Goal: Task Accomplishment & Management: Manage account settings

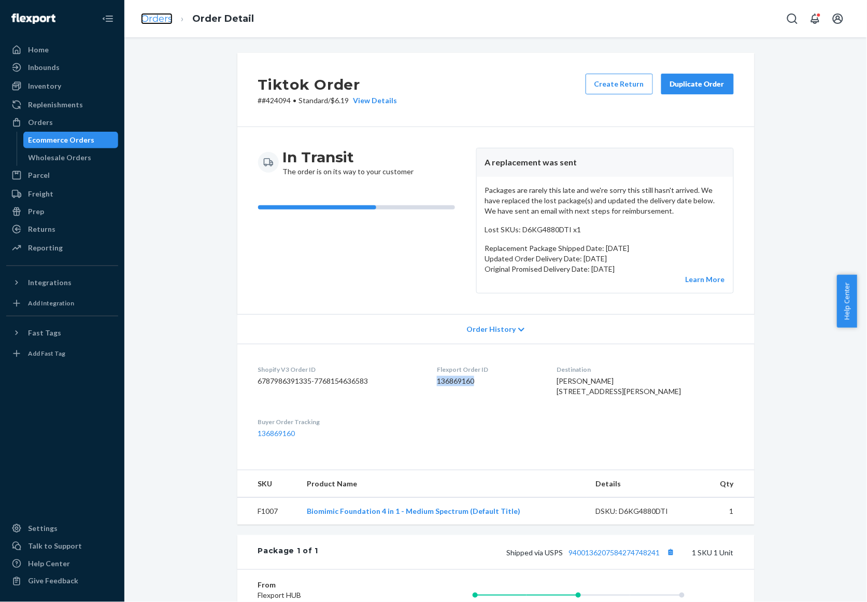
click at [159, 14] on link "Orders" at bounding box center [157, 18] width 32 height 11
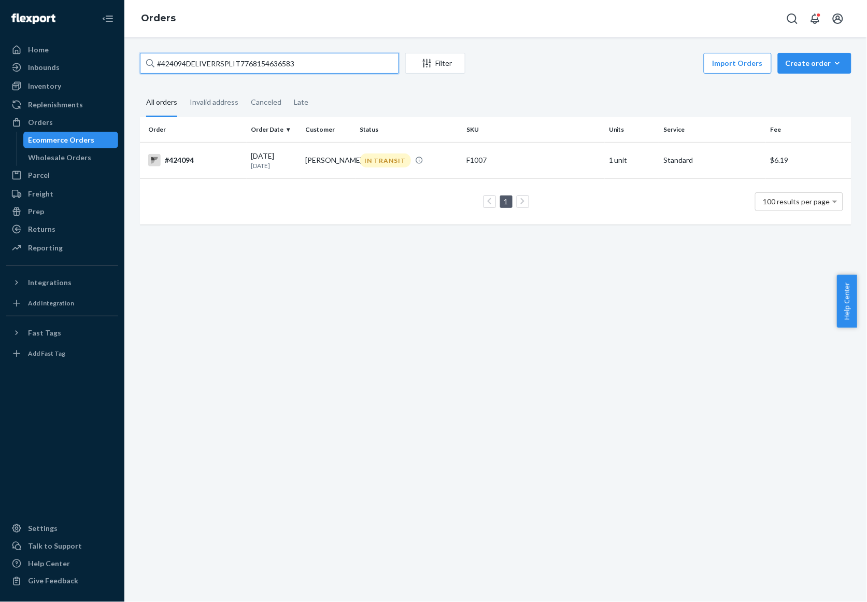
drag, startPoint x: 335, startPoint y: 63, endPoint x: -1, endPoint y: 33, distance: 337.3
click at [0, 33] on html "Home Inbounds Shipping Plans Problems Inventory Products Replenishments Orders …" at bounding box center [433, 301] width 867 height 602
paste input "136482666"
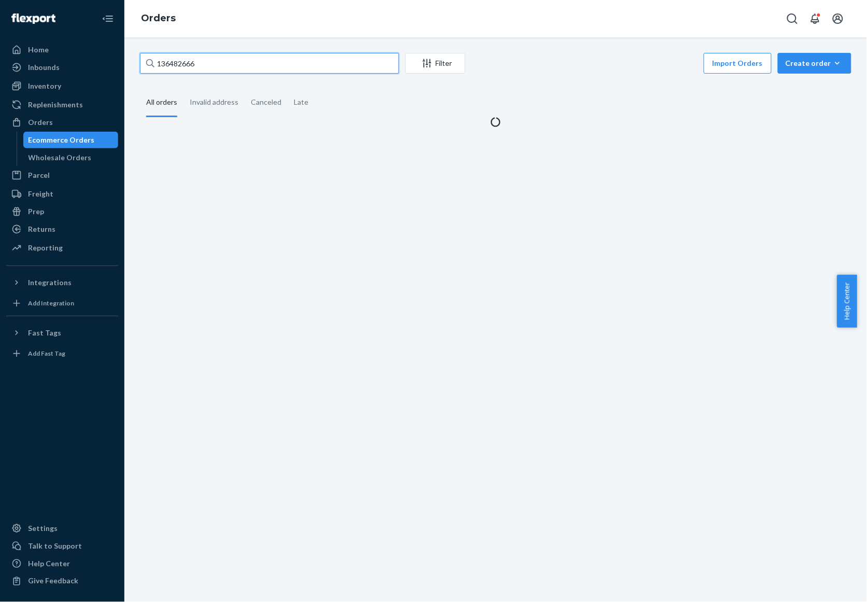
type input "136482666"
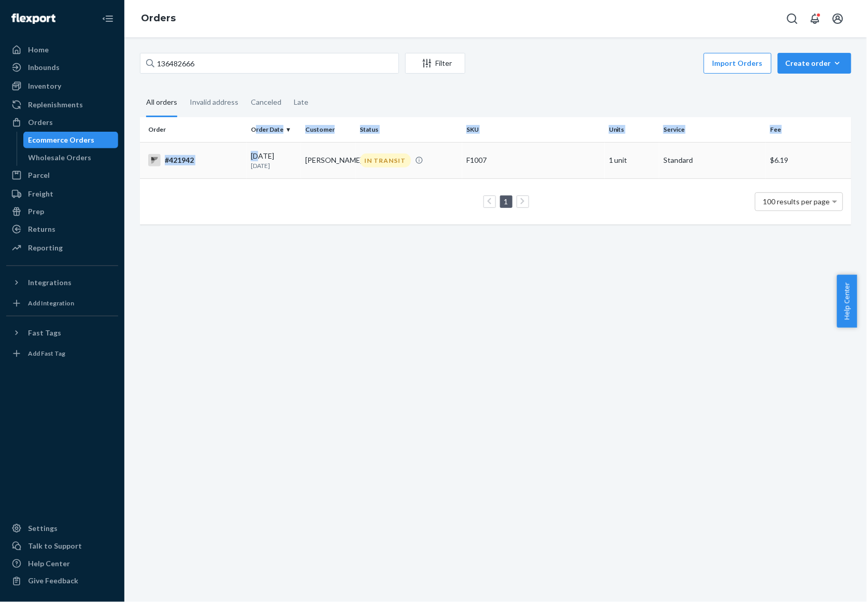
drag, startPoint x: 254, startPoint y: 138, endPoint x: 256, endPoint y: 152, distance: 13.6
click at [256, 152] on table "Order Order Date Customer Status SKU Units Service Fee #421942 [DATE] [DATE] [P…" at bounding box center [496, 170] width 712 height 107
click at [256, 152] on div "[DATE] [DATE]" at bounding box center [274, 160] width 46 height 19
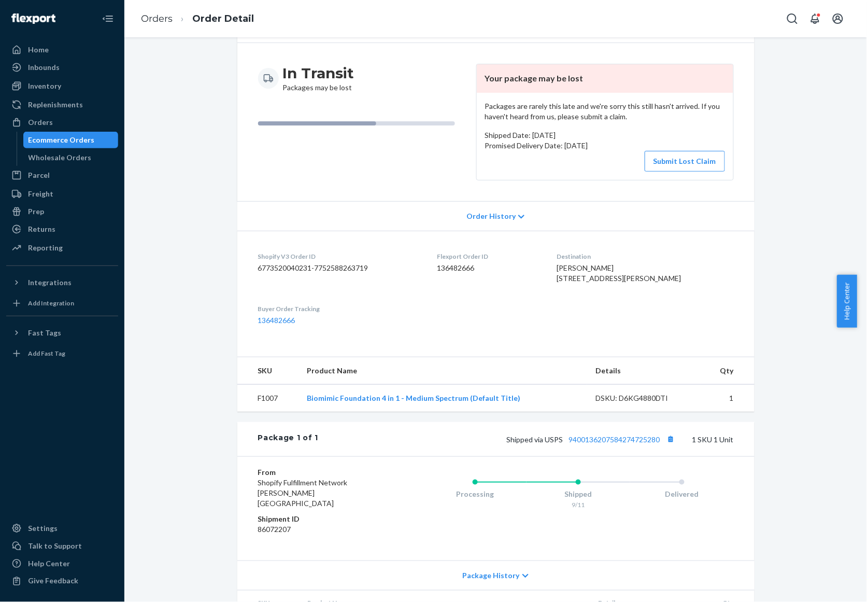
scroll to position [149, 0]
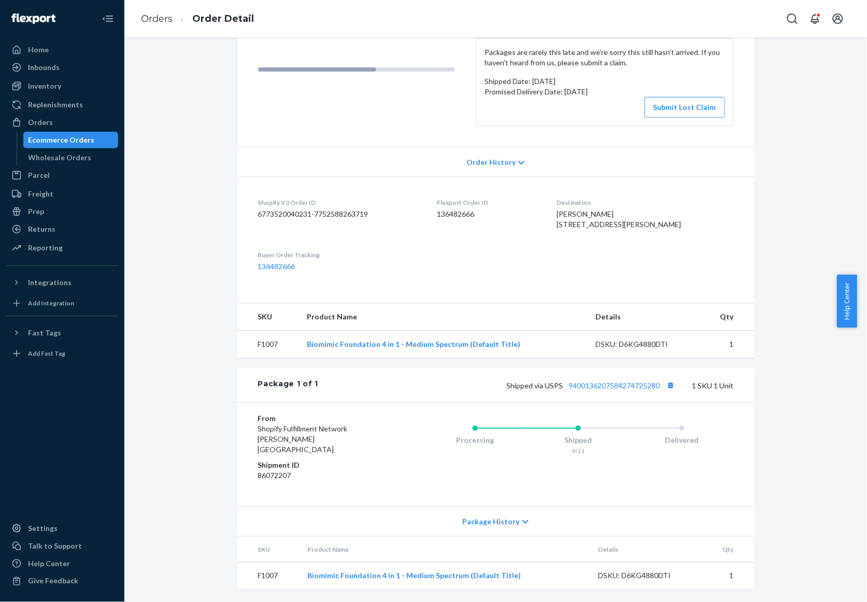
click at [519, 527] on div "Package History" at bounding box center [495, 521] width 517 height 30
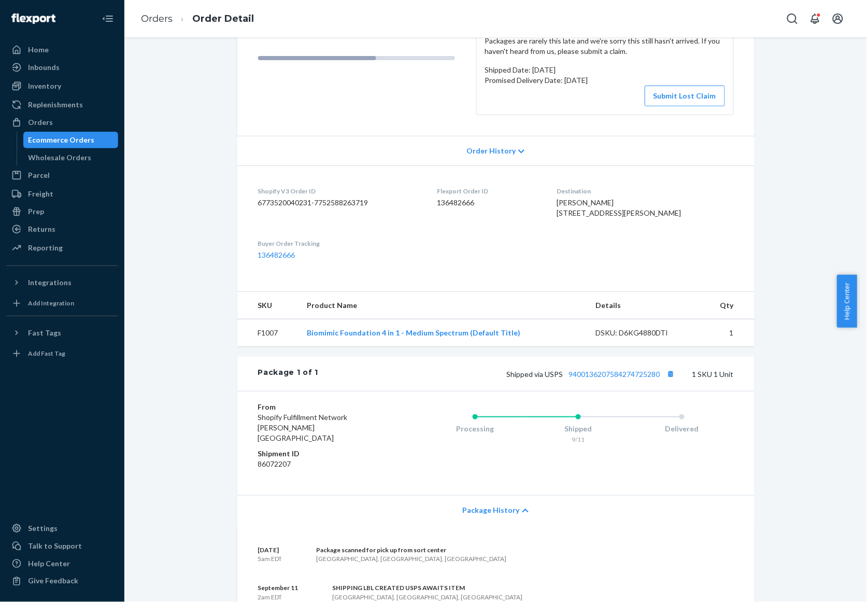
click at [519, 525] on div "Package History" at bounding box center [495, 510] width 517 height 30
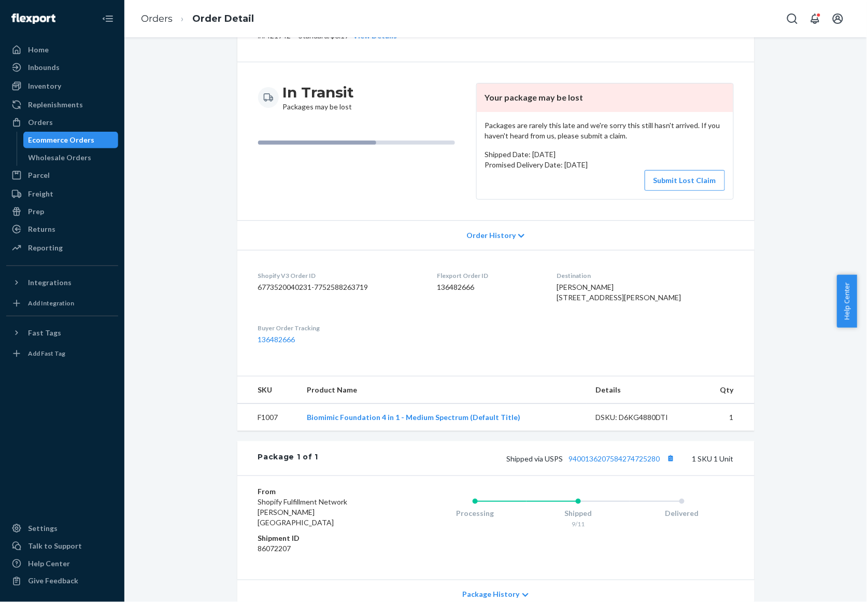
scroll to position [0, 0]
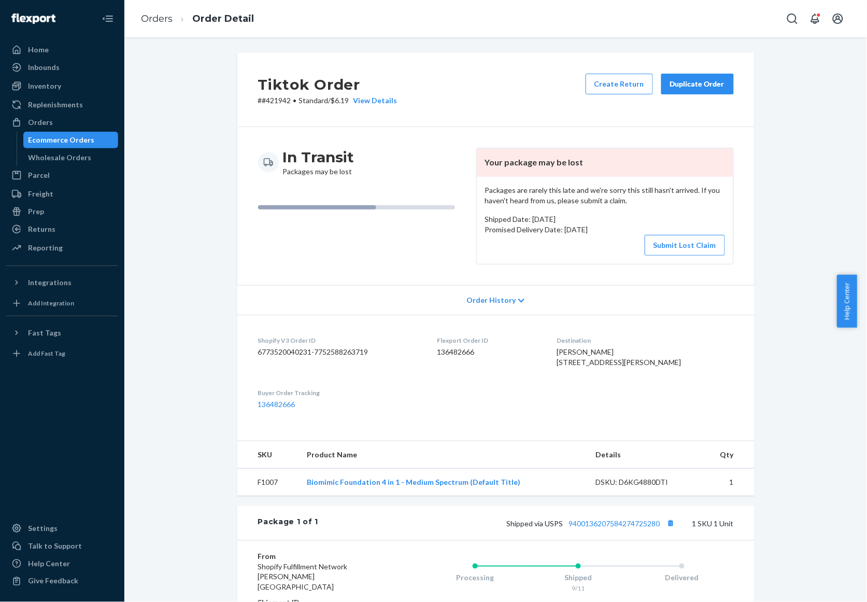
click at [272, 105] on p "# #421942 • Standard / $6.19 View Details" at bounding box center [327, 100] width 139 height 10
copy p "421942"
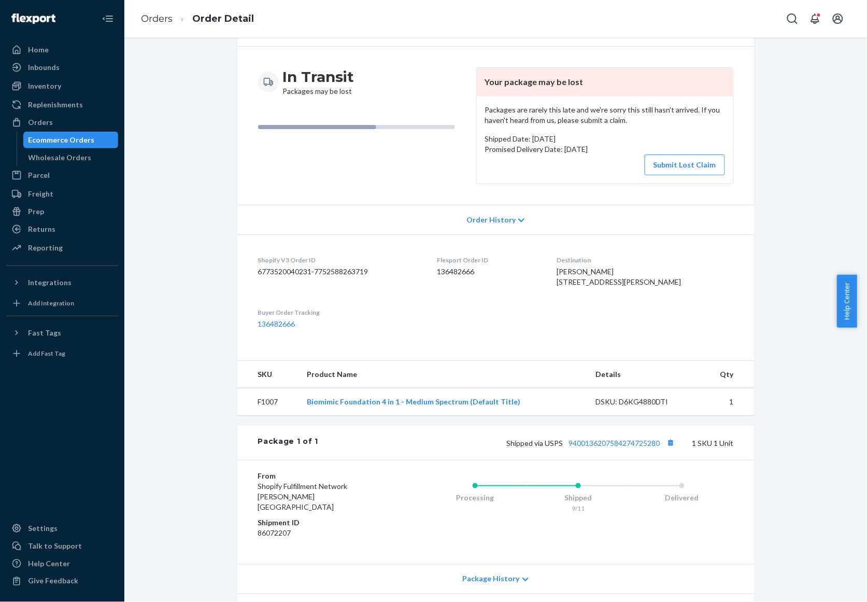
scroll to position [149, 0]
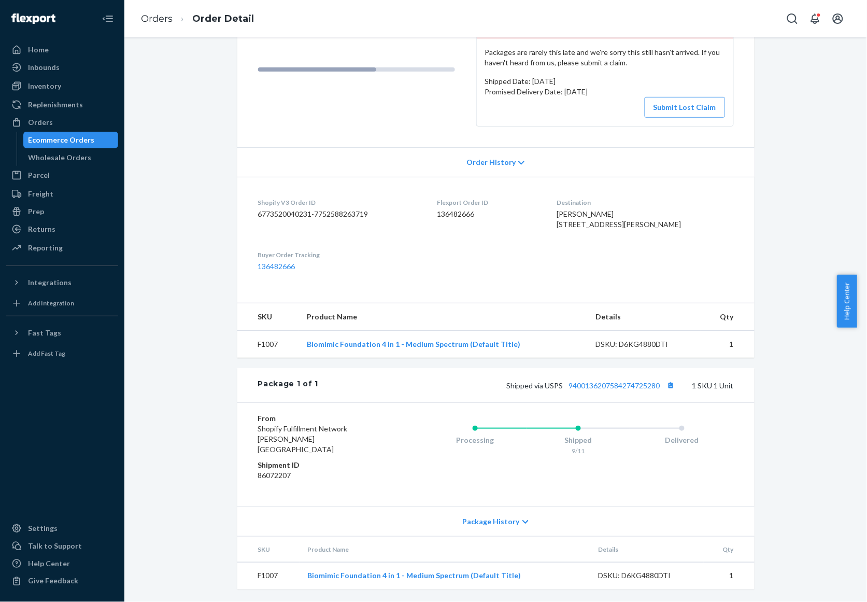
click at [486, 514] on div "Package History" at bounding box center [495, 521] width 517 height 30
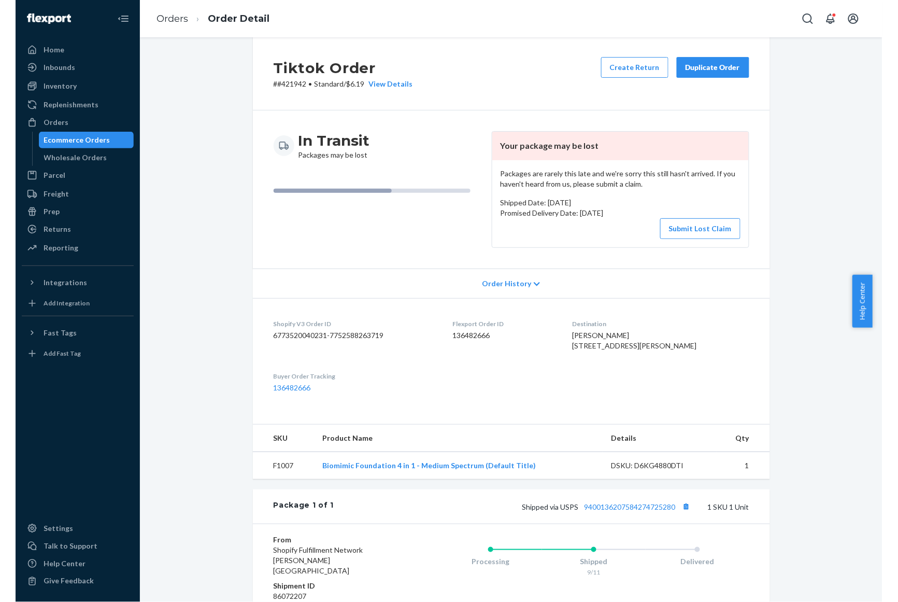
scroll to position [0, 0]
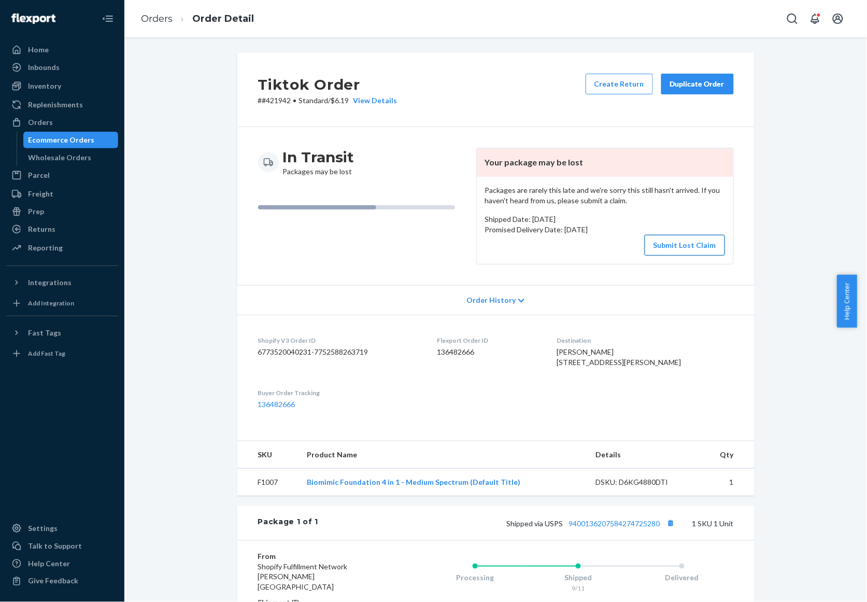
click at [670, 243] on button "Submit Lost Claim" at bounding box center [685, 245] width 80 height 21
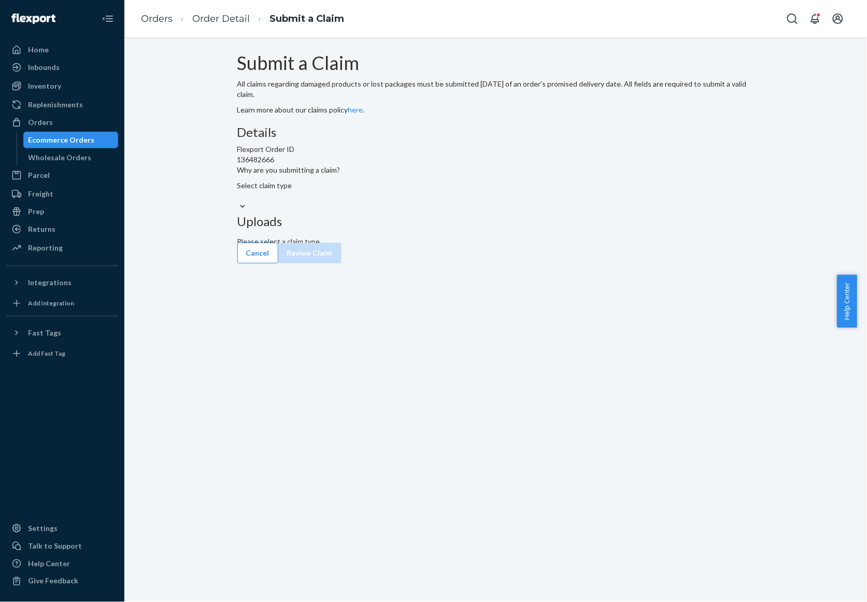
click at [406, 212] on div "Select claim type" at bounding box center [495, 196] width 517 height 32
click at [248, 212] on div at bounding box center [242, 206] width 10 height 11
click at [238, 201] on input "Why are you submitting a claim? Select claim type" at bounding box center [237, 196] width 1 height 10
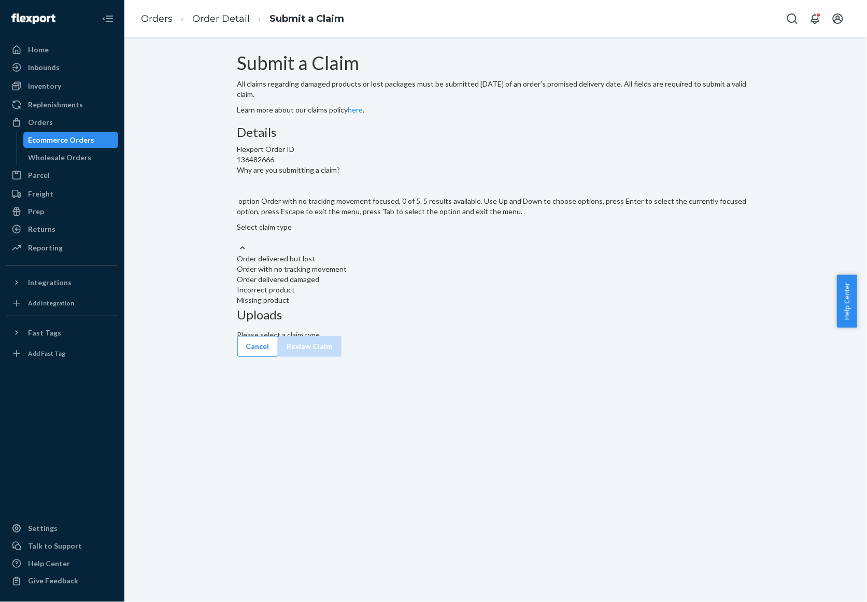
click at [411, 274] on div "Order with no tracking movement" at bounding box center [495, 269] width 517 height 10
click at [238, 243] on input "Why are you submitting a claim? option Order with no tracking movement focused,…" at bounding box center [237, 237] width 1 height 10
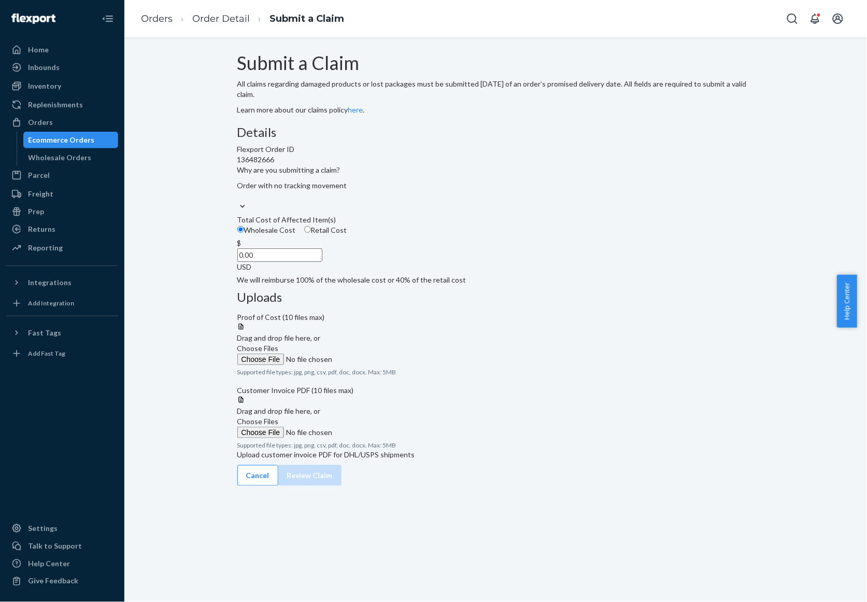
click at [347, 234] on span "Retail Cost" at bounding box center [329, 229] width 36 height 9
click at [311, 233] on input "Retail Cost" at bounding box center [307, 229] width 7 height 7
radio input "true"
radio input "false"
drag, startPoint x: 407, startPoint y: 325, endPoint x: 429, endPoint y: 321, distance: 22.1
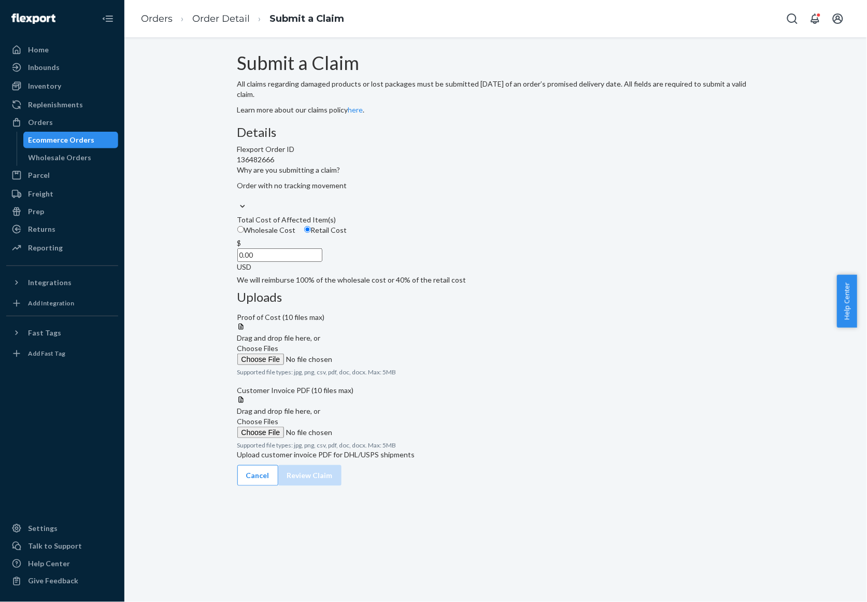
click at [429, 272] on div "$ 0.00 USD" at bounding box center [495, 255] width 517 height 34
drag, startPoint x: 397, startPoint y: 327, endPoint x: 481, endPoint y: 307, distance: 85.8
click at [476, 309] on div "Details Flexport Order ID 136482666 Why are you submitting a claim? Order with …" at bounding box center [495, 297] width 517 height 344
type input "49.99"
click at [513, 396] on div at bounding box center [495, 396] width 517 height 0
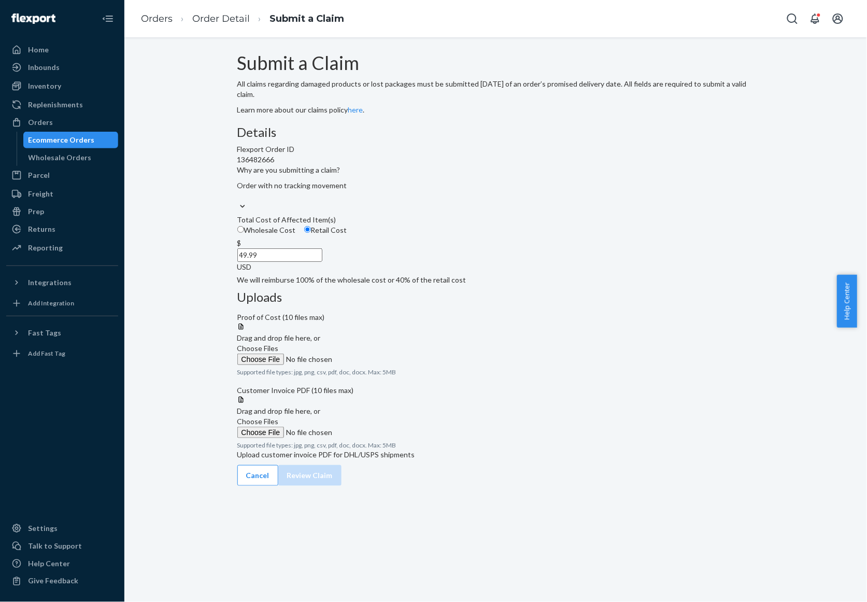
click at [610, 322] on div at bounding box center [495, 322] width 517 height 0
click at [378, 354] on input "Choose Files" at bounding box center [307, 359] width 141 height 11
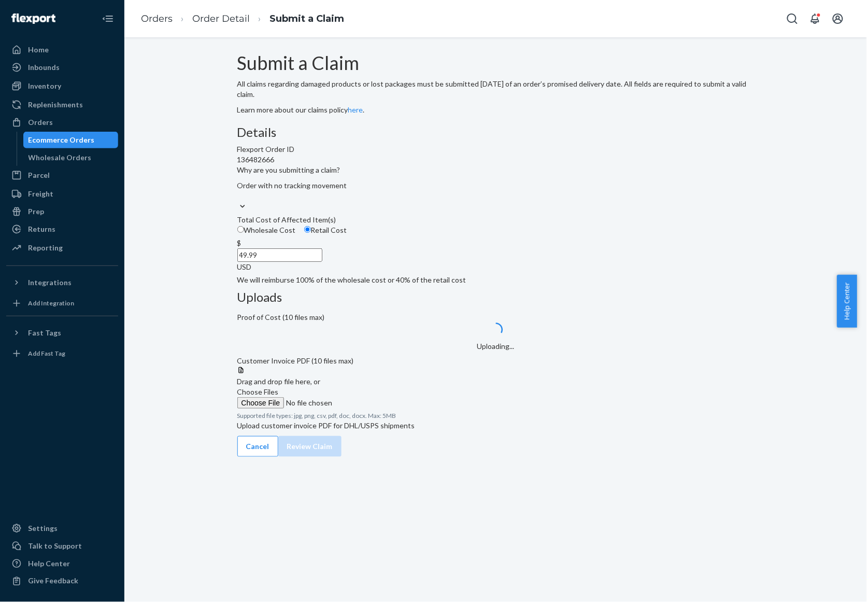
click at [761, 391] on div "Submit a Claim All claims regarding damaged products or lost packages must be s…" at bounding box center [495, 255] width 727 height 404
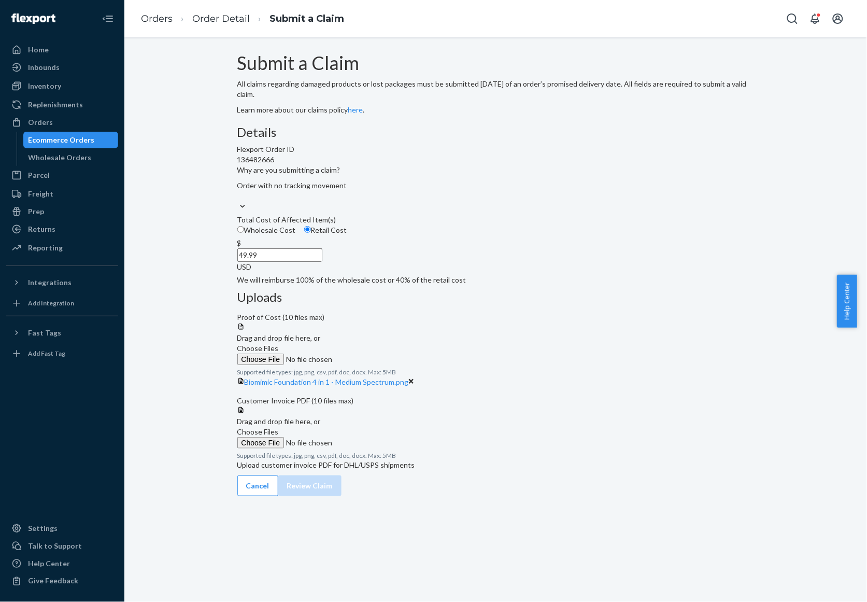
click at [279, 436] on span "Choose Files" at bounding box center [257, 431] width 41 height 9
click at [378, 447] on input "Choose Files" at bounding box center [307, 442] width 141 height 11
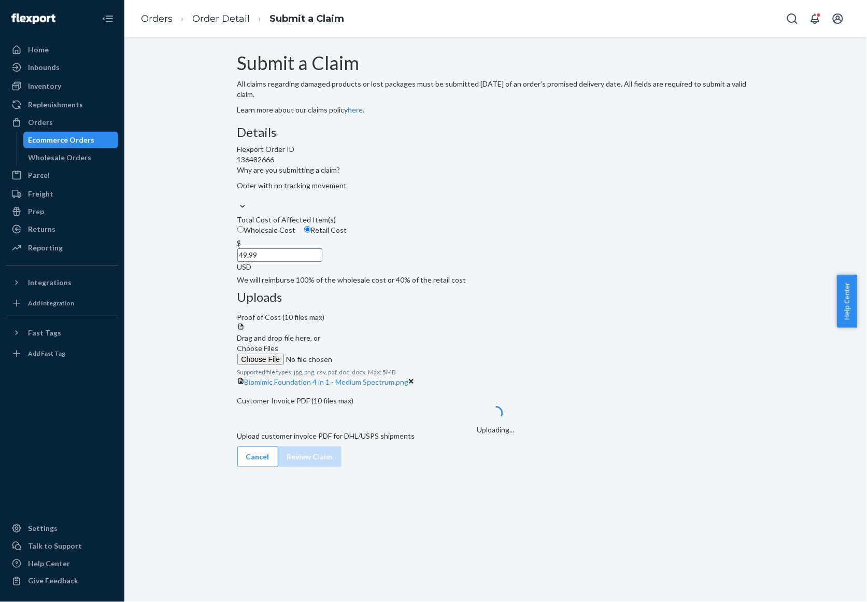
click at [781, 444] on div "Submit a Claim All claims regarding damaged products or lost packages must be s…" at bounding box center [495, 260] width 727 height 414
click at [765, 467] on div "Submit a Claim All claims regarding damaged products or lost packages must be s…" at bounding box center [495, 260] width 727 height 414
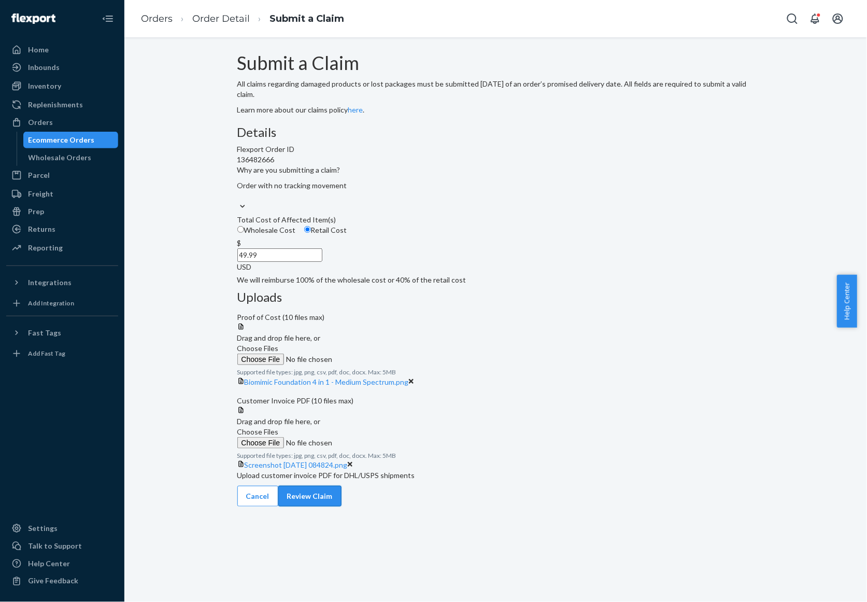
click at [342, 506] on button "Review Claim" at bounding box center [309, 496] width 63 height 21
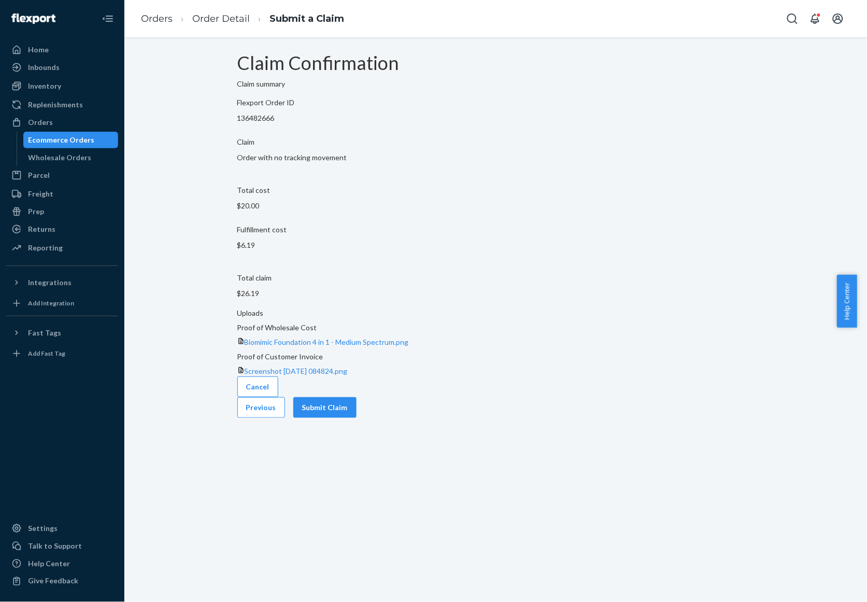
click at [315, 123] on p "136482666" at bounding box center [495, 118] width 517 height 10
copy p "136482666"
click at [710, 376] on div "Cancel Previous Submit Claim" at bounding box center [495, 396] width 517 height 41
click at [357, 397] on button "Submit Claim" at bounding box center [324, 407] width 63 height 21
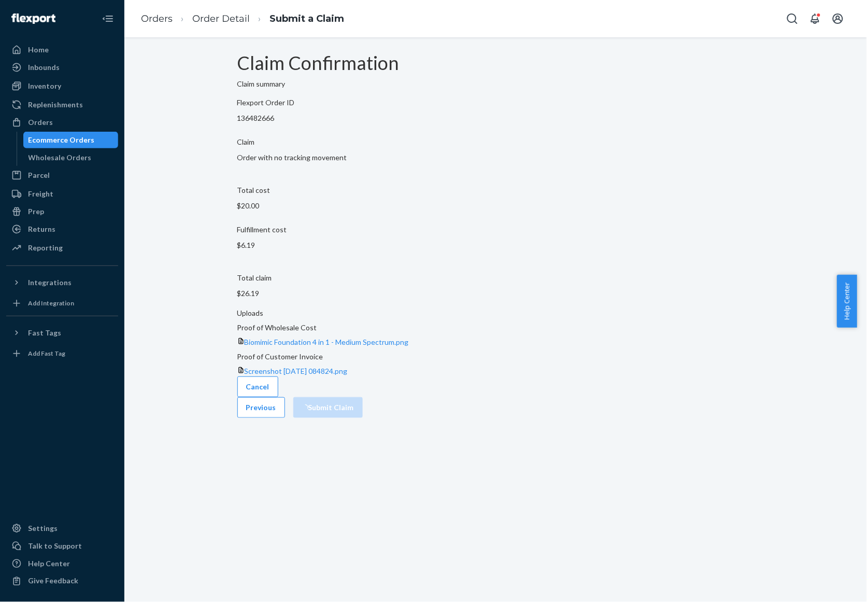
click at [691, 304] on section "Uploads Proof of Wholesale Cost Biomimic Foundation 4 in 1 - Medium Spectrum.pn…" at bounding box center [495, 342] width 517 height 77
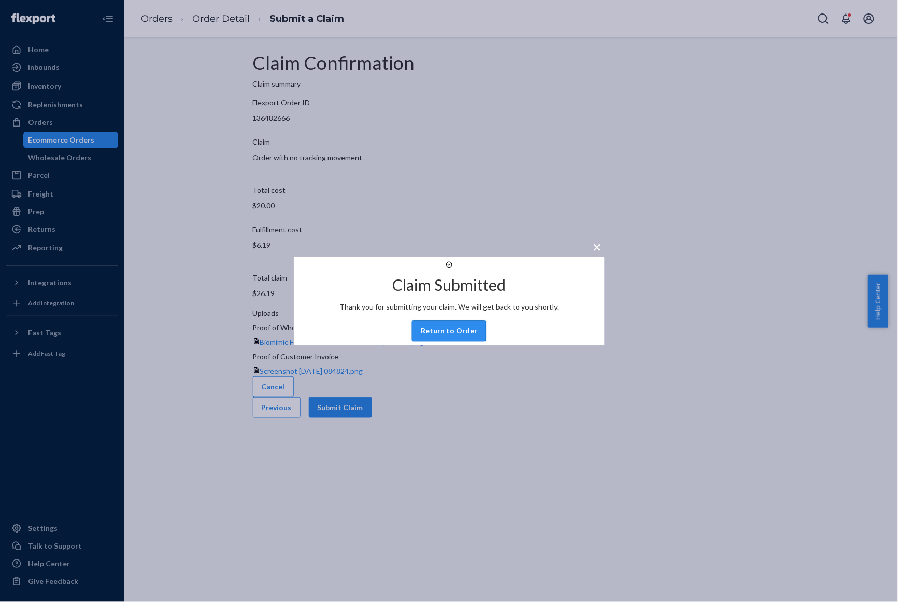
click at [463, 338] on button "Return to Order" at bounding box center [449, 330] width 74 height 21
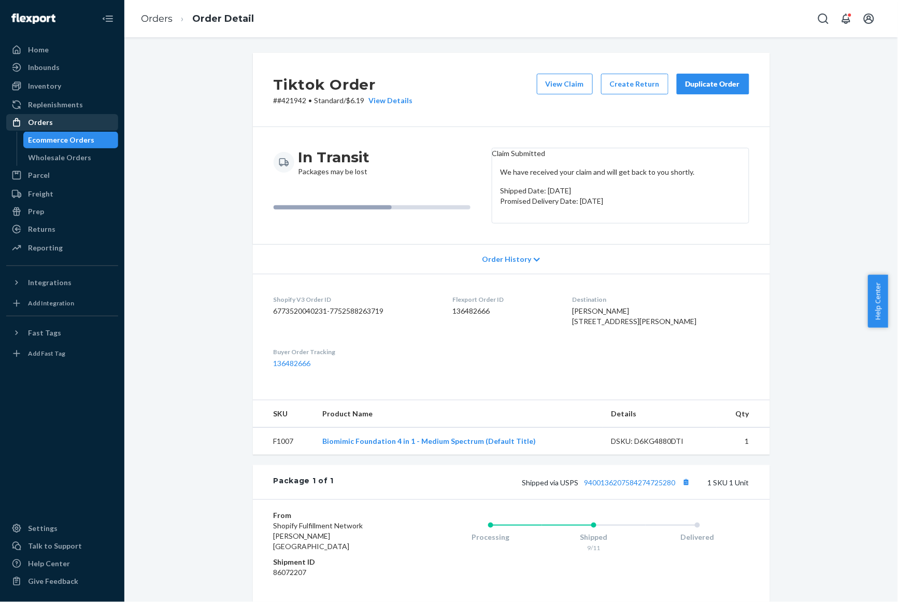
click at [47, 119] on div "Orders" at bounding box center [40, 122] width 25 height 10
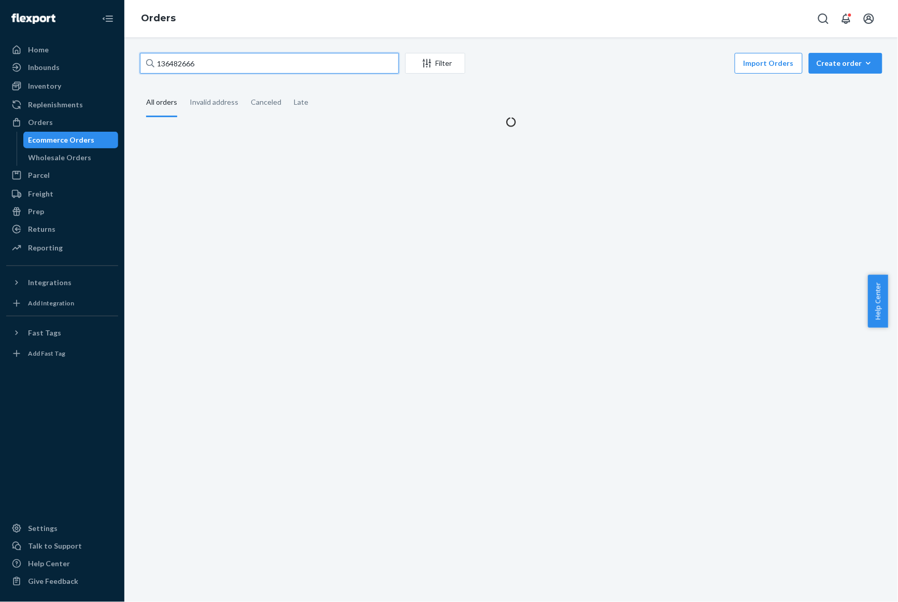
click at [250, 68] on input "136482666" at bounding box center [269, 63] width 259 height 21
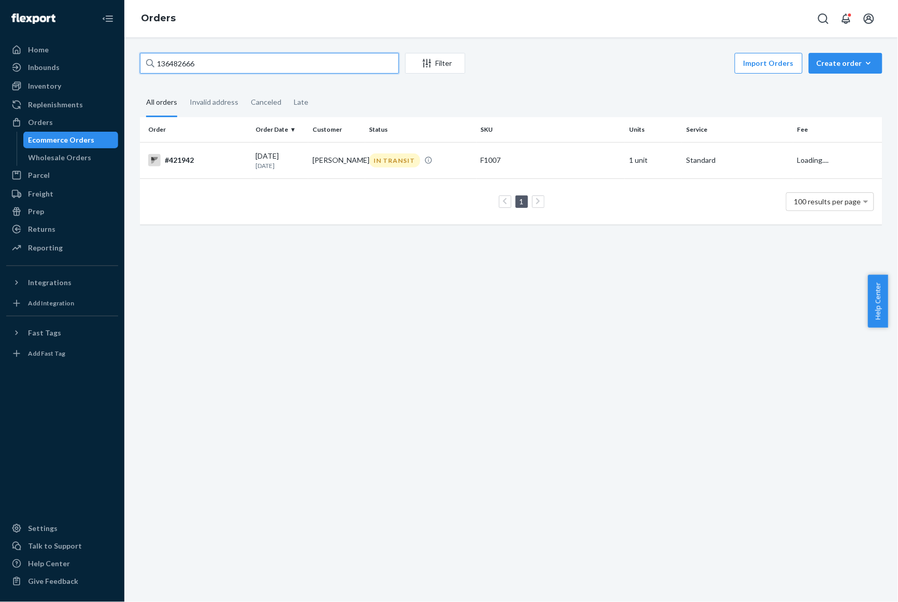
click at [250, 68] on input "136482666" at bounding box center [269, 63] width 259 height 21
click at [316, 170] on td "[PERSON_NAME]" at bounding box center [336, 160] width 57 height 36
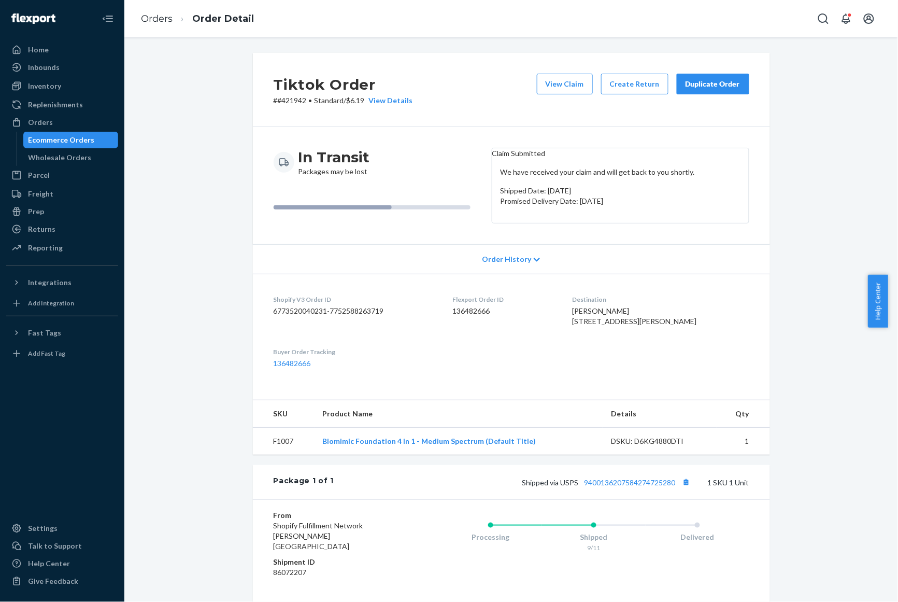
click at [280, 99] on p "# #421942 • Standard / $6.19 View Details" at bounding box center [343, 100] width 139 height 10
copy p "421942"
click at [161, 16] on link "Orders" at bounding box center [157, 18] width 32 height 11
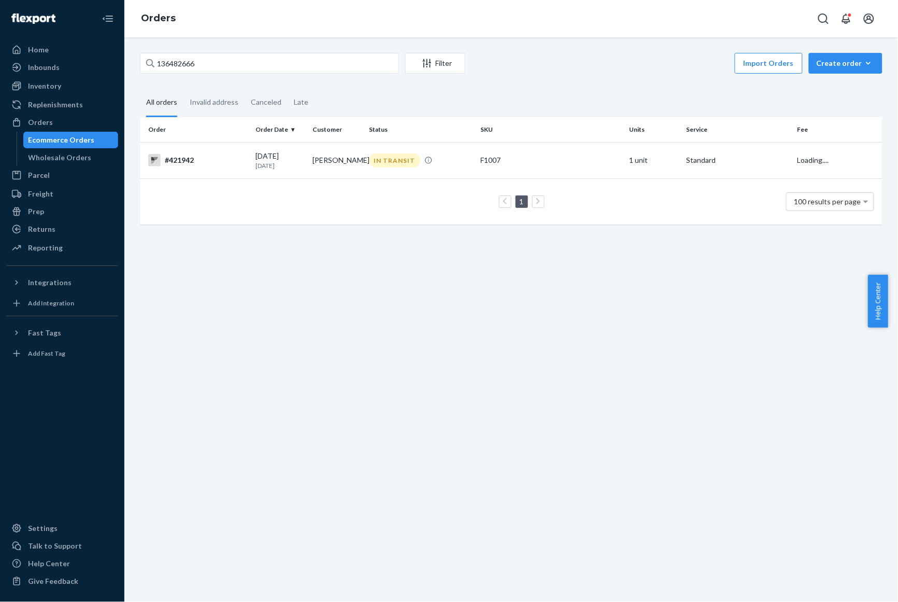
click at [309, 74] on div "136482666 Filter Import Orders Create order Ecommerce order Removal order" at bounding box center [511, 64] width 743 height 23
click at [299, 67] on input "136482666" at bounding box center [269, 63] width 259 height 21
paste input "180057"
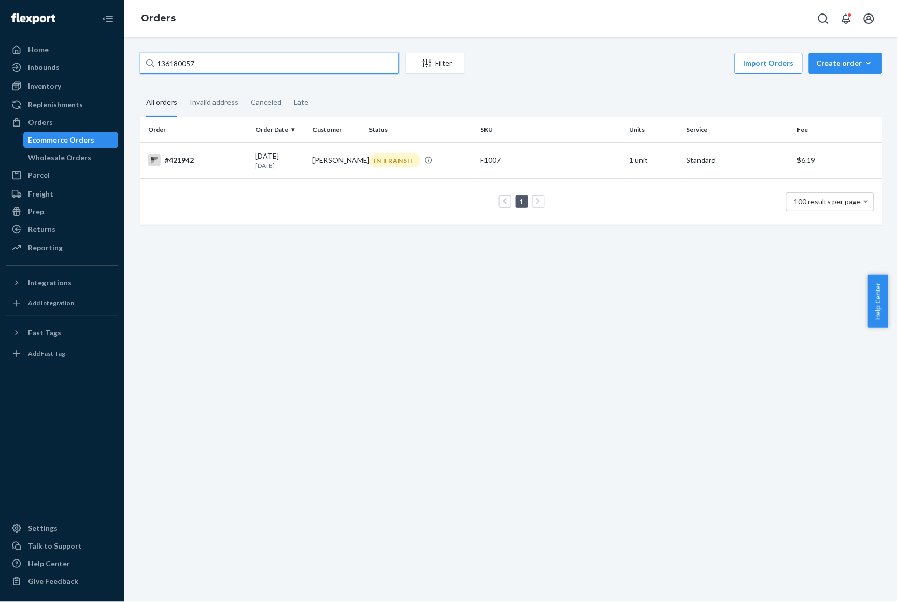
type input "136180057"
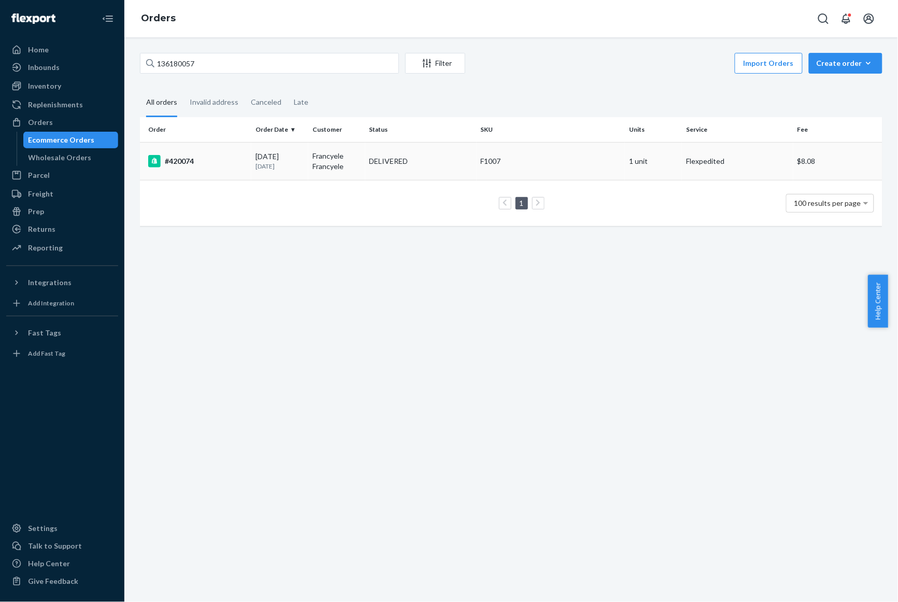
click at [319, 154] on td "Francyele Francyele" at bounding box center [336, 161] width 57 height 38
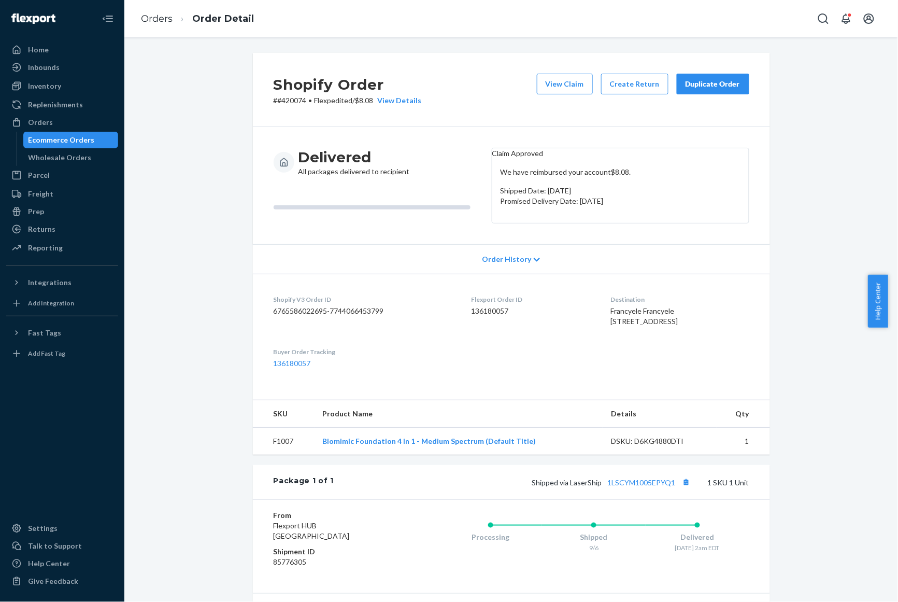
click at [289, 96] on p "# #420074 • Flexpedited / $8.08 View Details" at bounding box center [348, 100] width 148 height 10
copy p "420074"
click at [157, 12] on li "Orders" at bounding box center [157, 18] width 32 height 13
click at [159, 13] on link "Orders" at bounding box center [157, 18] width 32 height 11
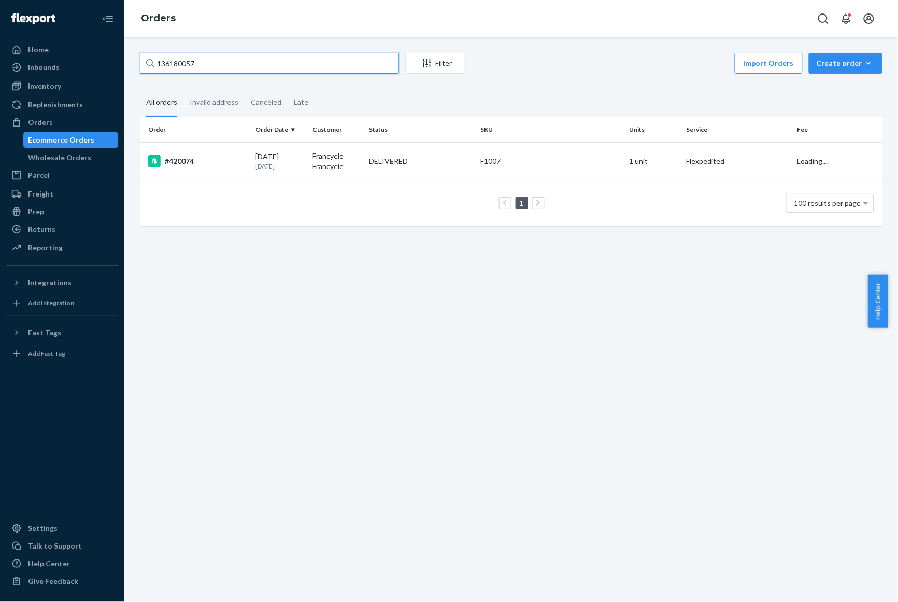
click at [252, 57] on input "136180057" at bounding box center [269, 63] width 259 height 21
paste input "5836741"
type input "135836741"
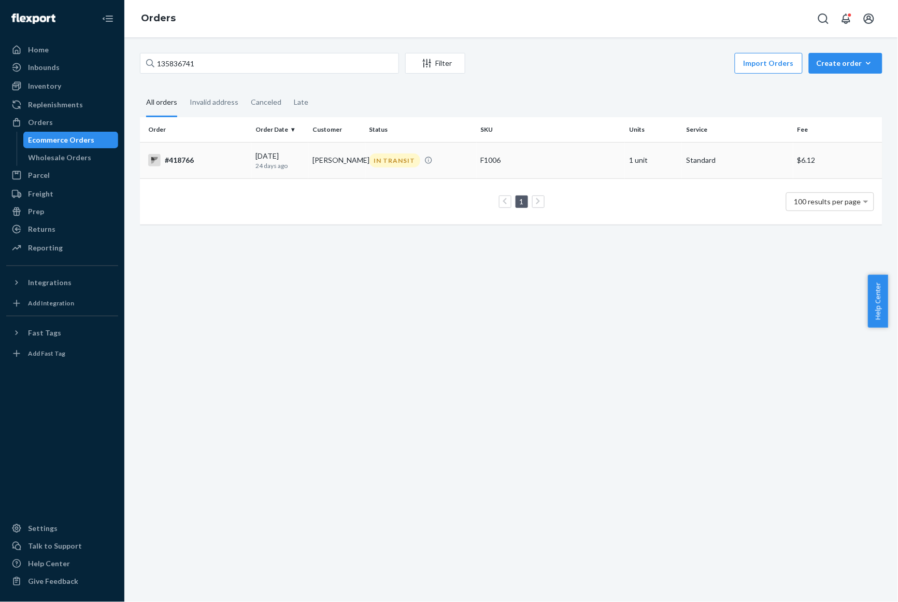
click at [206, 166] on div "#418766" at bounding box center [197, 160] width 99 height 12
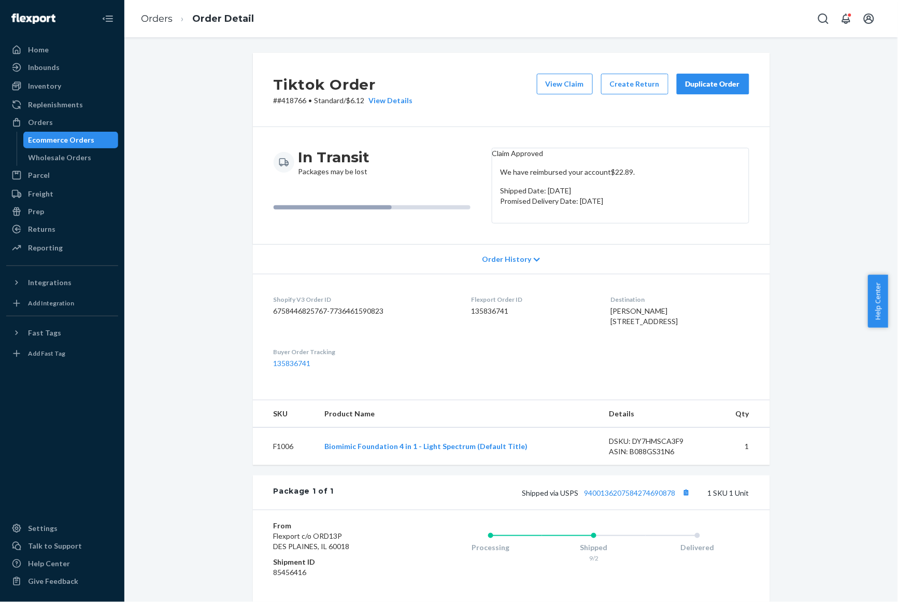
click at [288, 99] on p "# #418766 • Standard / $6.12 View Details" at bounding box center [343, 100] width 139 height 10
copy p "418766"
click at [162, 17] on link "Orders" at bounding box center [157, 18] width 32 height 11
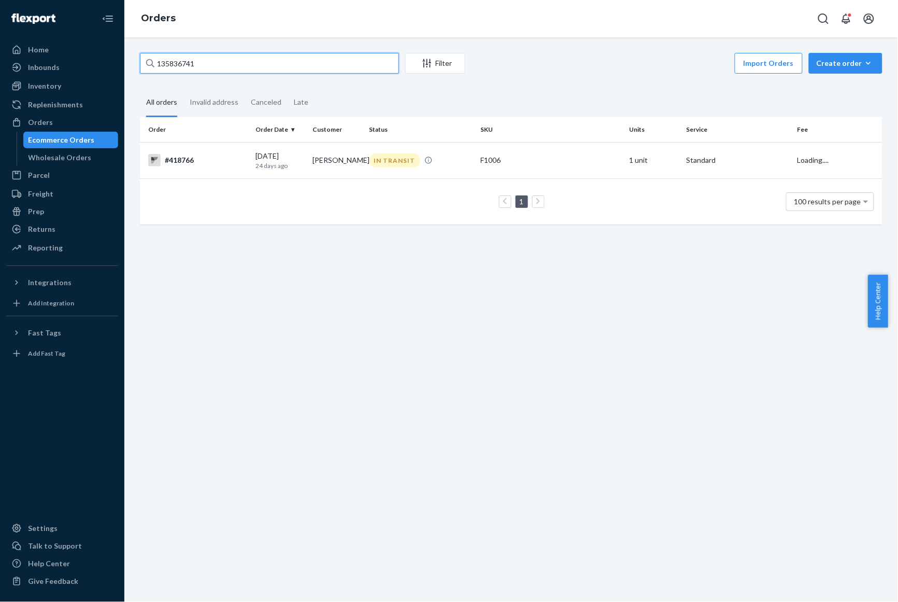
click at [210, 53] on input "135836741" at bounding box center [269, 63] width 259 height 21
paste input "615133"
type input "136151331"
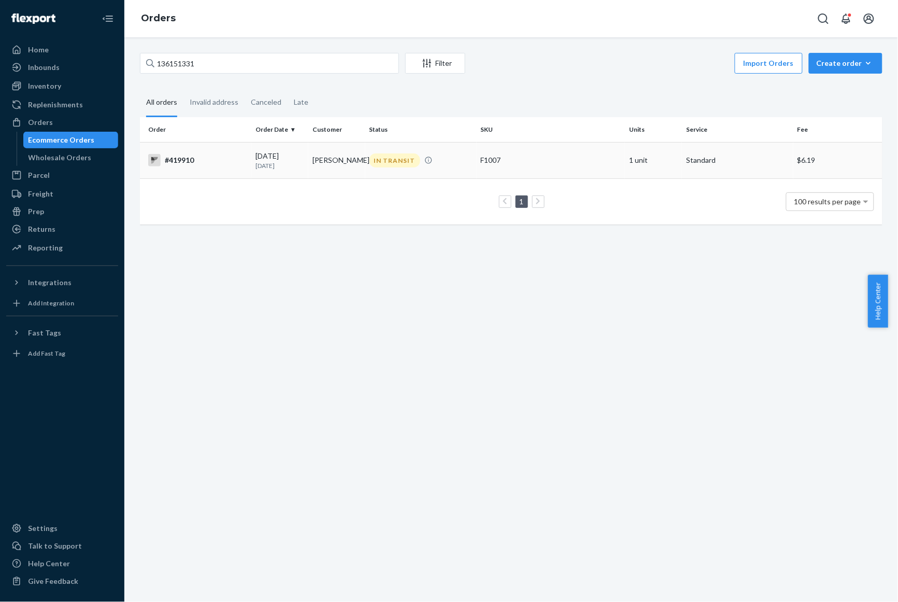
click at [276, 157] on div "[DATE] [DATE]" at bounding box center [280, 160] width 49 height 19
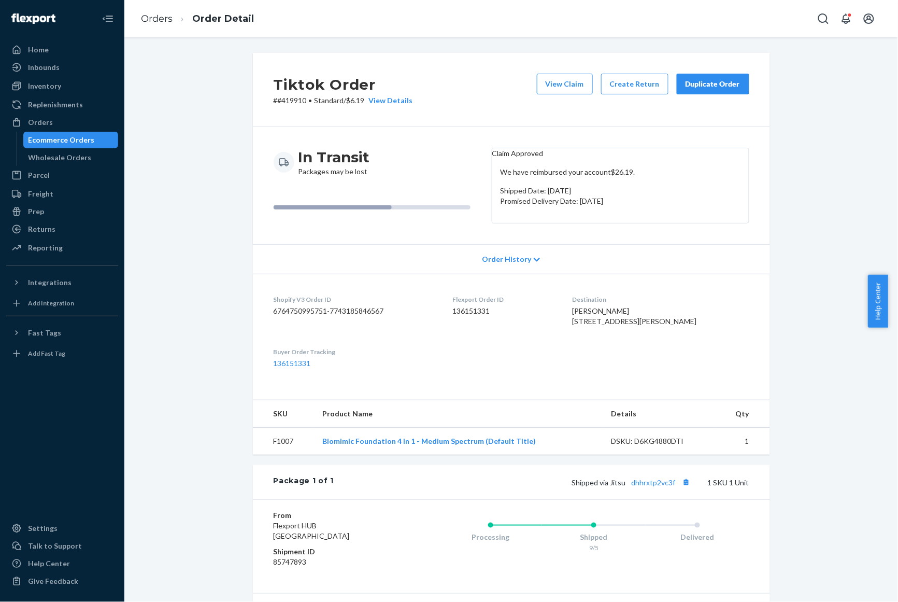
click at [284, 107] on div "Tiktok Order # #419910 • Standard / $6.19 View Details View Claim Create Return…" at bounding box center [511, 90] width 517 height 74
copy p "419910"
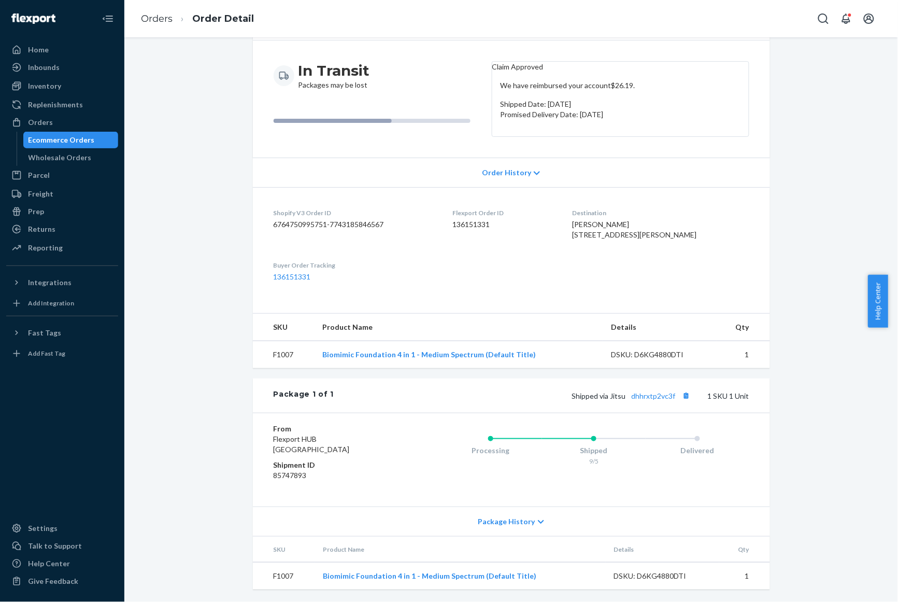
click at [538, 523] on icon at bounding box center [541, 521] width 6 height 7
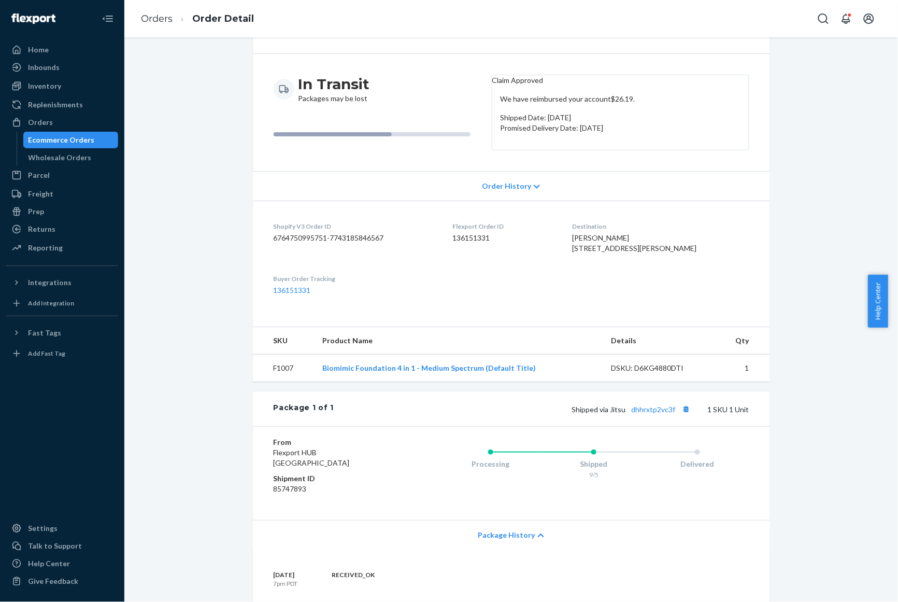
scroll to position [0, 0]
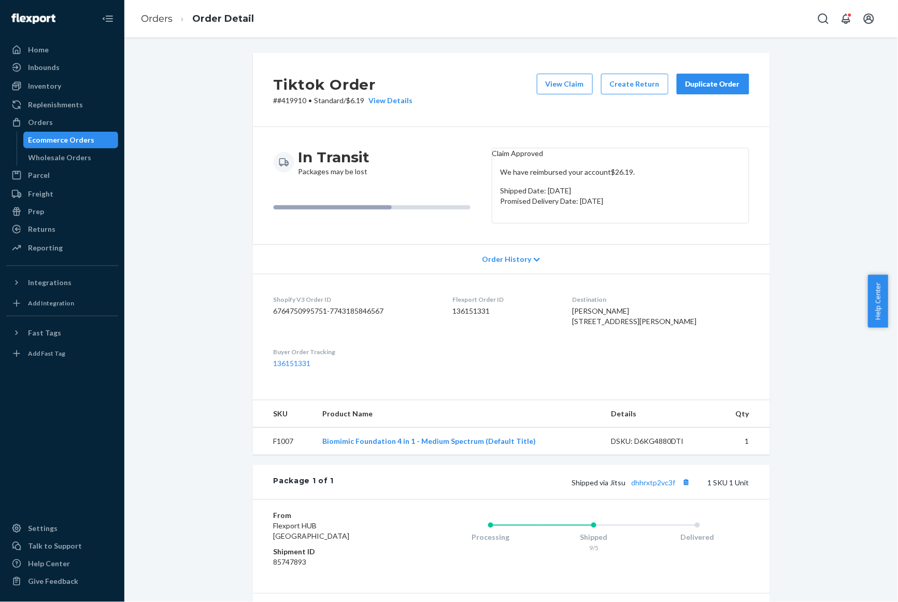
click at [154, 25] on li "Orders" at bounding box center [157, 18] width 32 height 13
click at [153, 23] on link "Orders" at bounding box center [157, 18] width 32 height 11
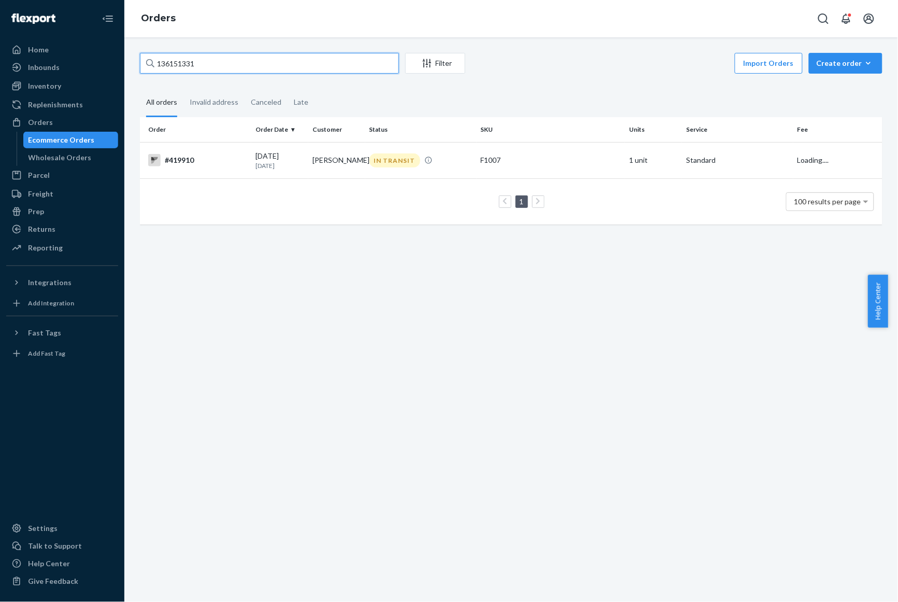
click at [255, 56] on input "136151331" at bounding box center [269, 63] width 259 height 21
paste input "264067"
type input "136264067"
click at [263, 156] on div "[DATE] [DATE]" at bounding box center [280, 160] width 49 height 19
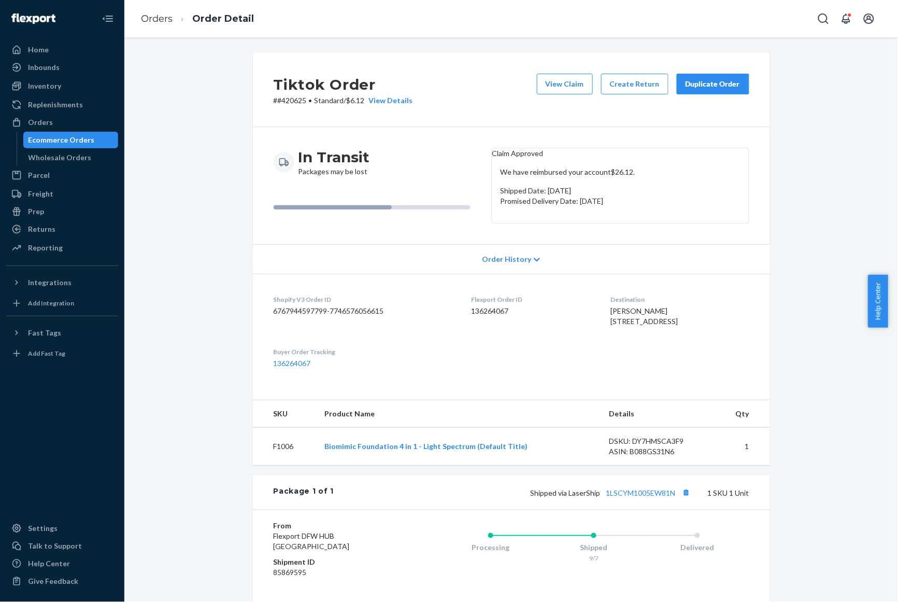
click at [292, 101] on p "# #420625 • Standard / $6.12 View Details" at bounding box center [343, 100] width 139 height 10
copy p "420625"
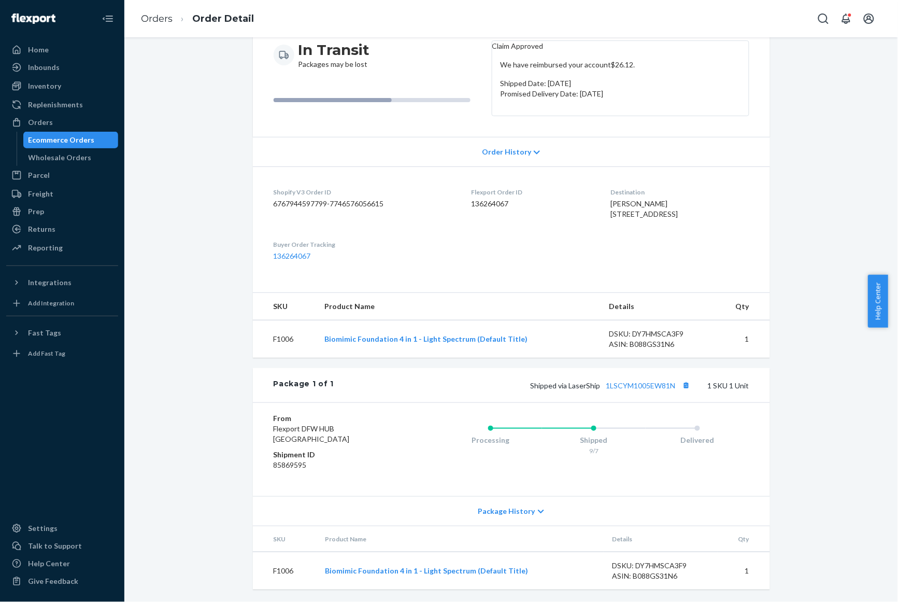
scroll to position [130, 0]
click at [519, 516] on span "Package History" at bounding box center [506, 511] width 57 height 10
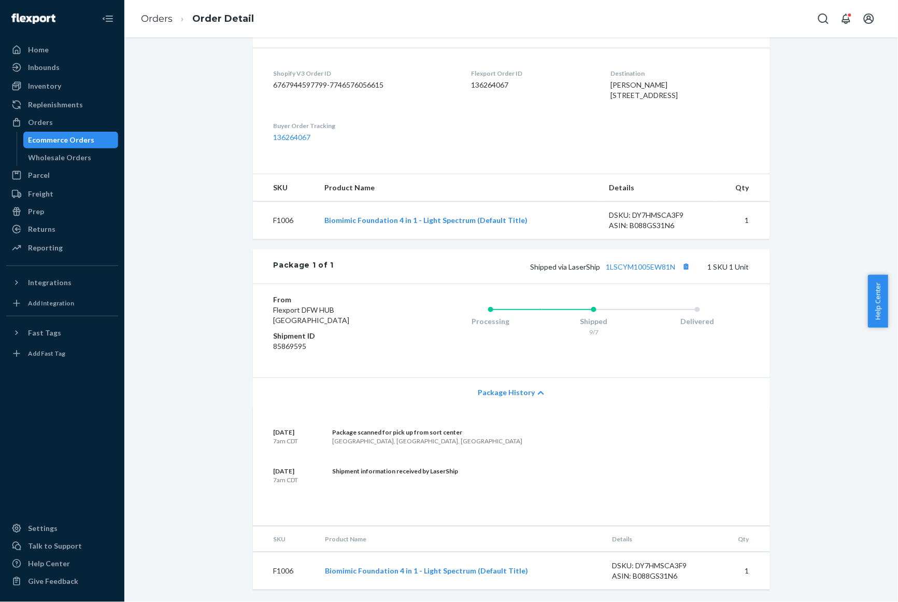
scroll to position [0, 0]
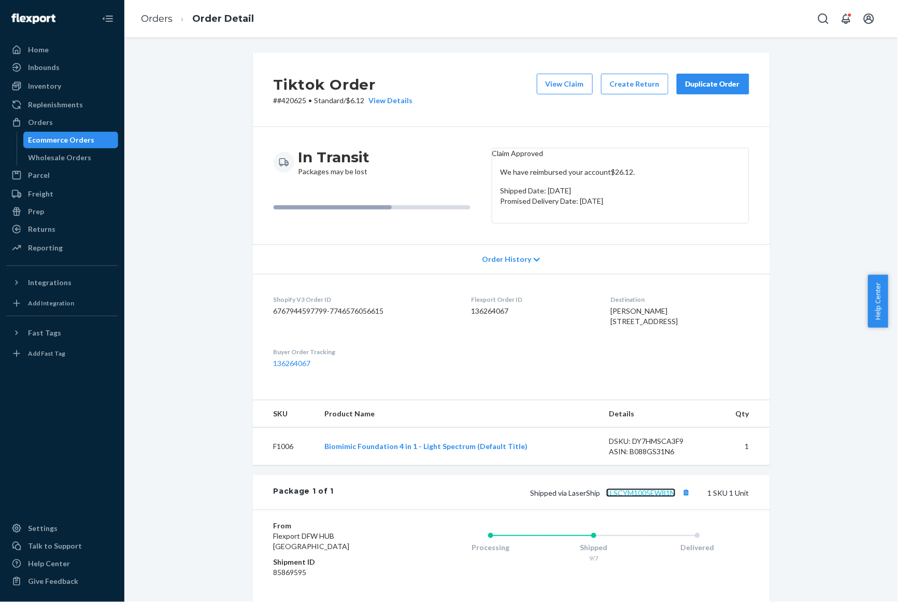
click at [664, 497] on link "1LSCYM1005EW81N" at bounding box center [641, 492] width 69 height 9
click at [149, 22] on link "Orders" at bounding box center [157, 18] width 32 height 11
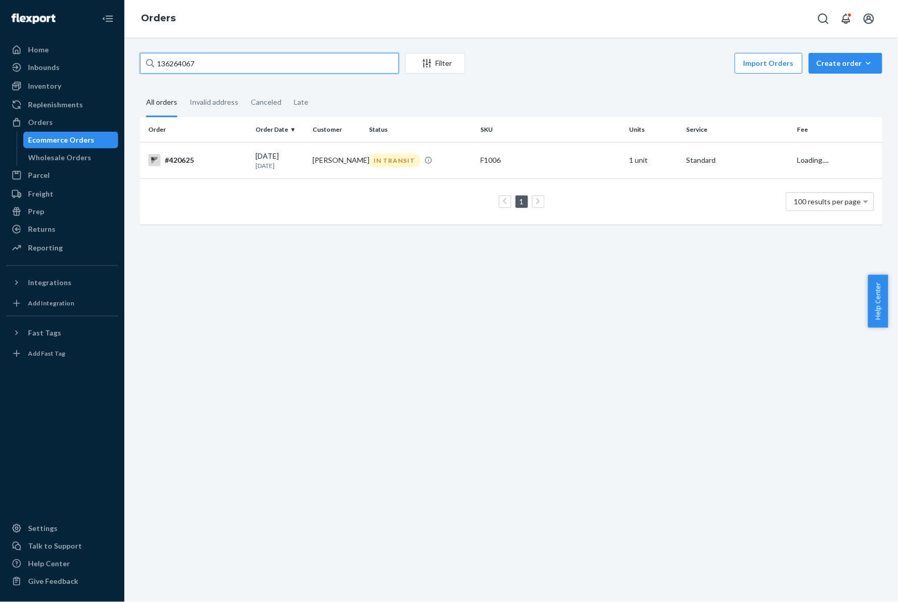
click at [219, 66] on input "136264067" at bounding box center [269, 63] width 259 height 21
paste input "316565"
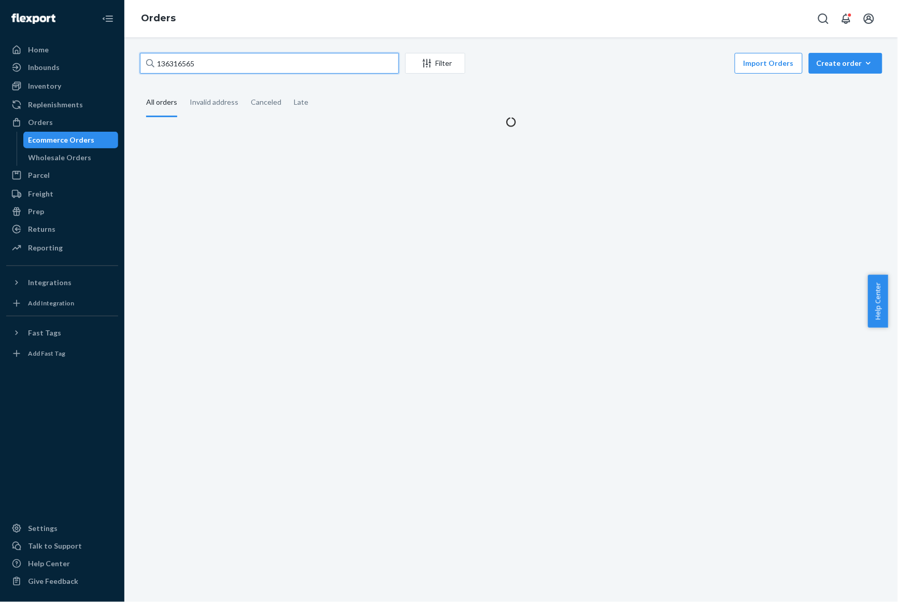
type input "136316565"
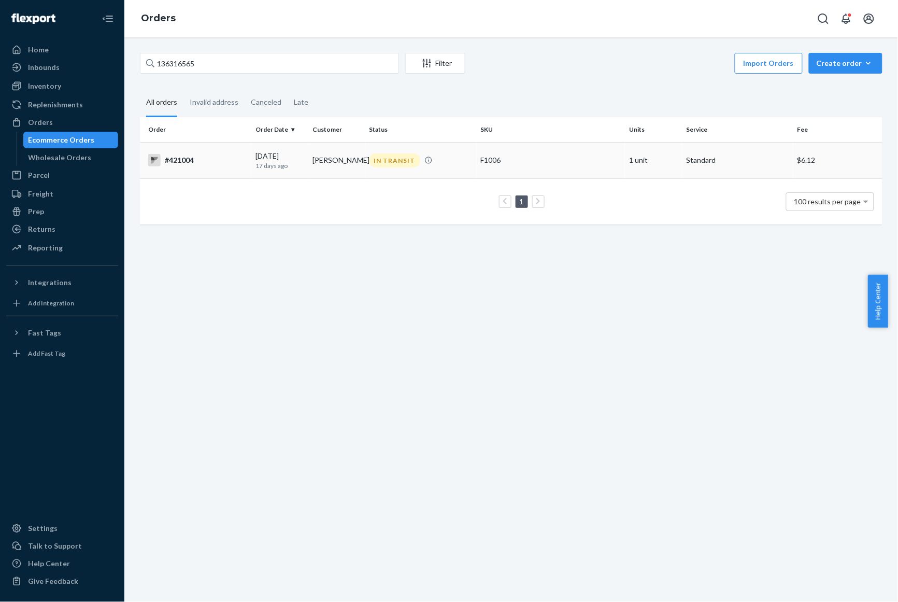
click at [327, 173] on td "[PERSON_NAME]" at bounding box center [336, 160] width 57 height 36
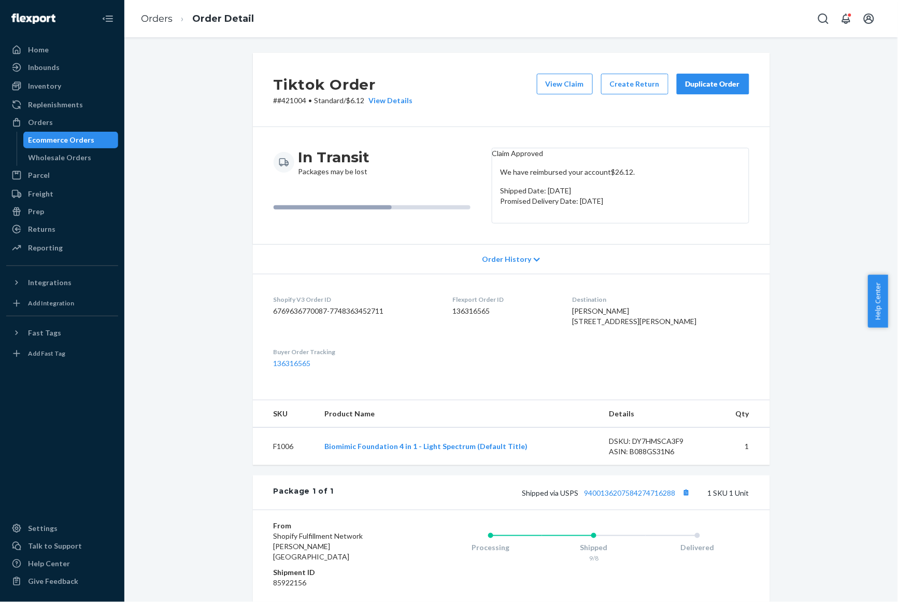
click at [289, 98] on p "# #421004 • Standard / $6.12 View Details" at bounding box center [343, 100] width 139 height 10
copy p "421004"
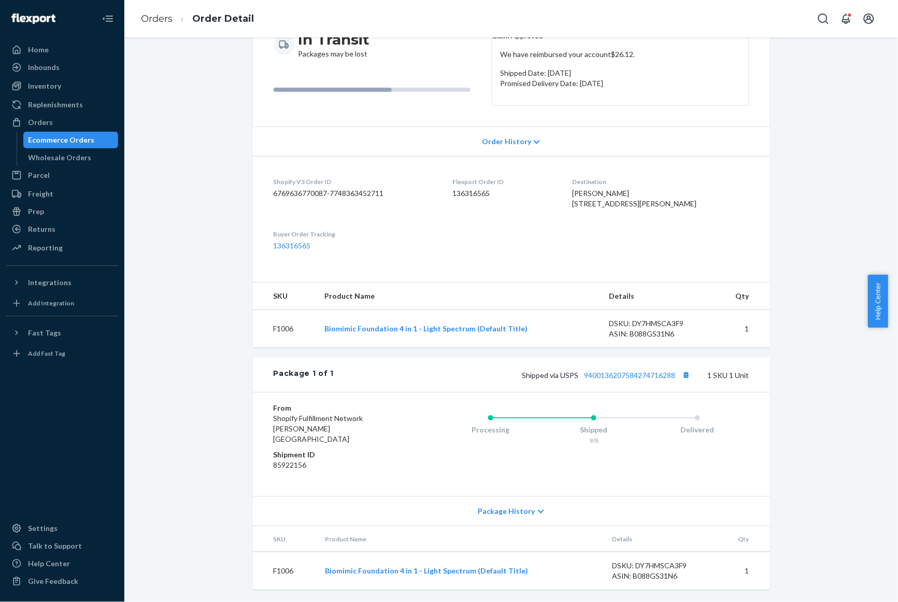
click at [516, 516] on span "Package History" at bounding box center [506, 511] width 57 height 10
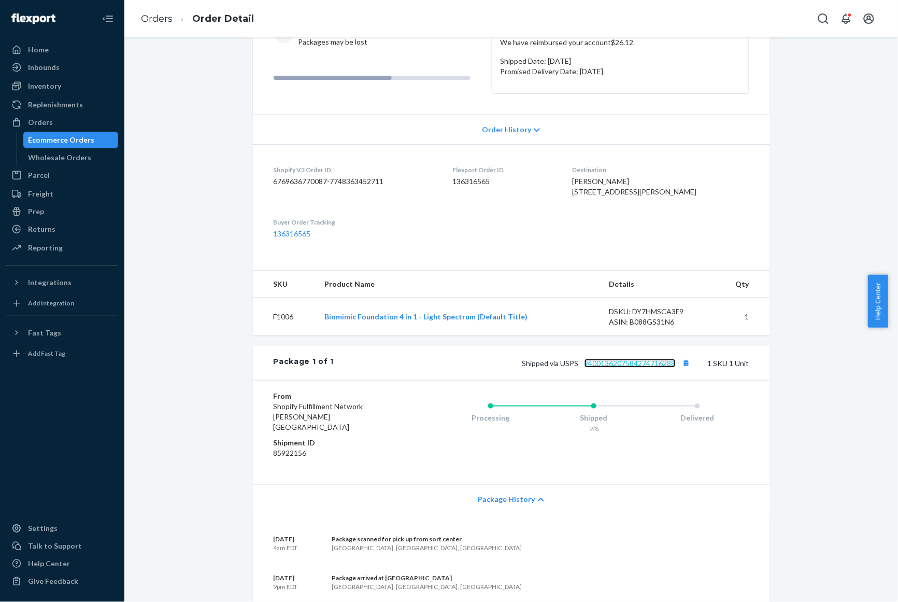
click at [595, 368] on link "9400136207584274716288" at bounding box center [630, 363] width 91 height 9
click at [636, 368] on link "9400136207584274716288" at bounding box center [630, 363] width 91 height 9
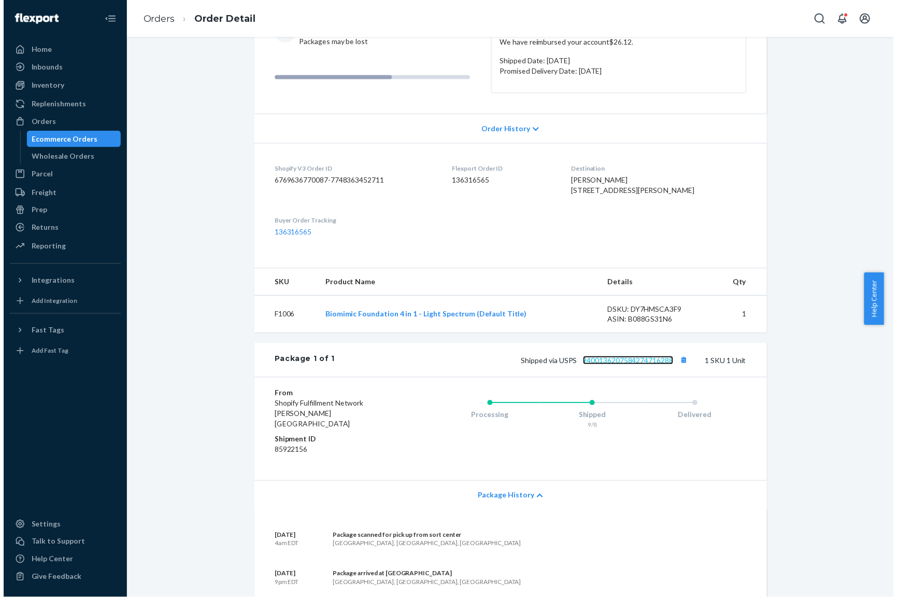
scroll to position [0, 0]
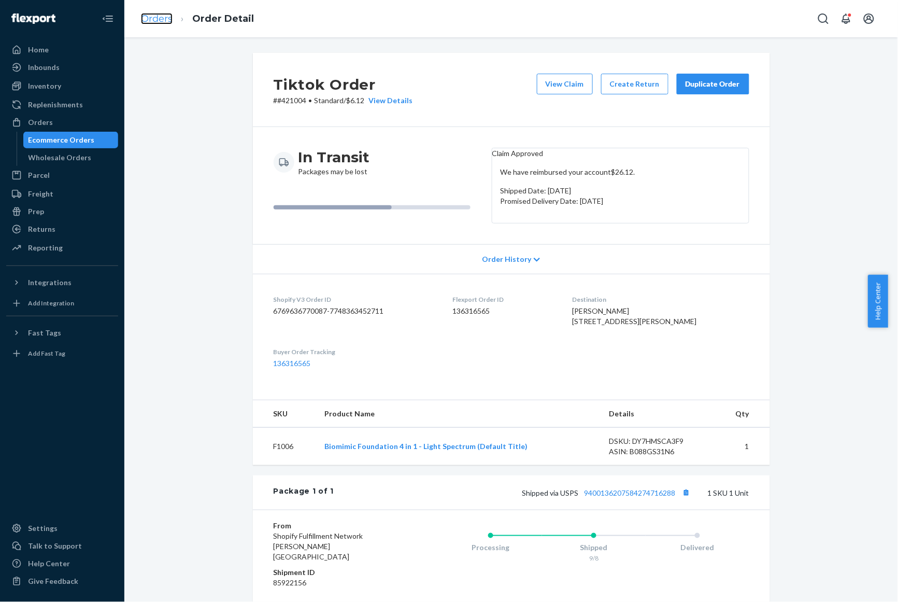
click at [161, 19] on link "Orders" at bounding box center [157, 18] width 32 height 11
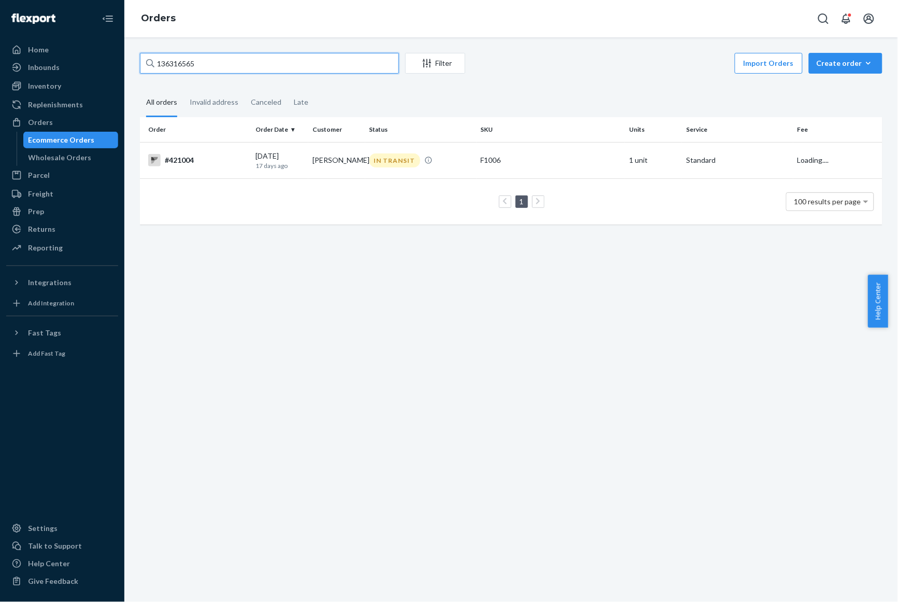
click at [219, 63] on input "136316565" at bounding box center [269, 63] width 259 height 21
paste input "24651"
type input "136246515"
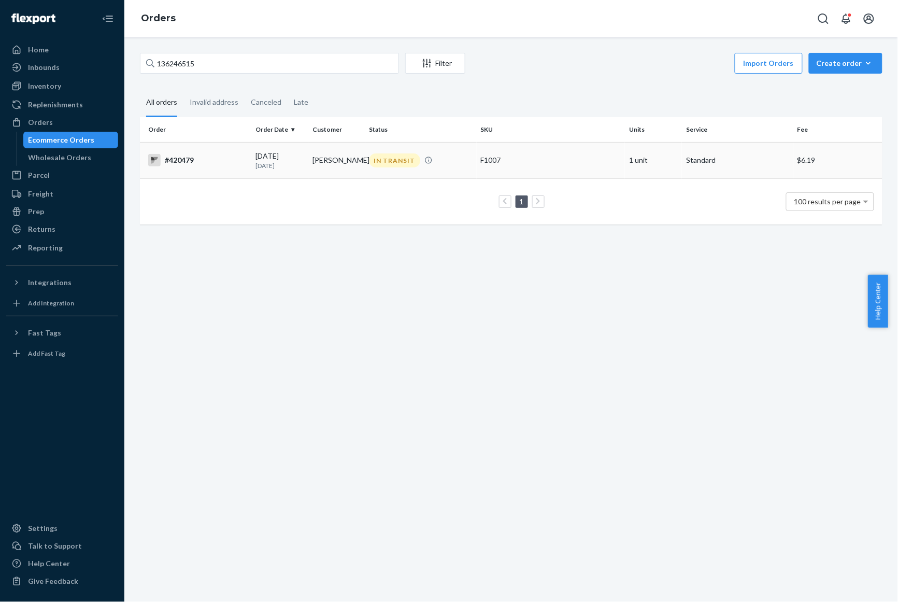
click at [263, 165] on p "[DATE]" at bounding box center [280, 165] width 49 height 9
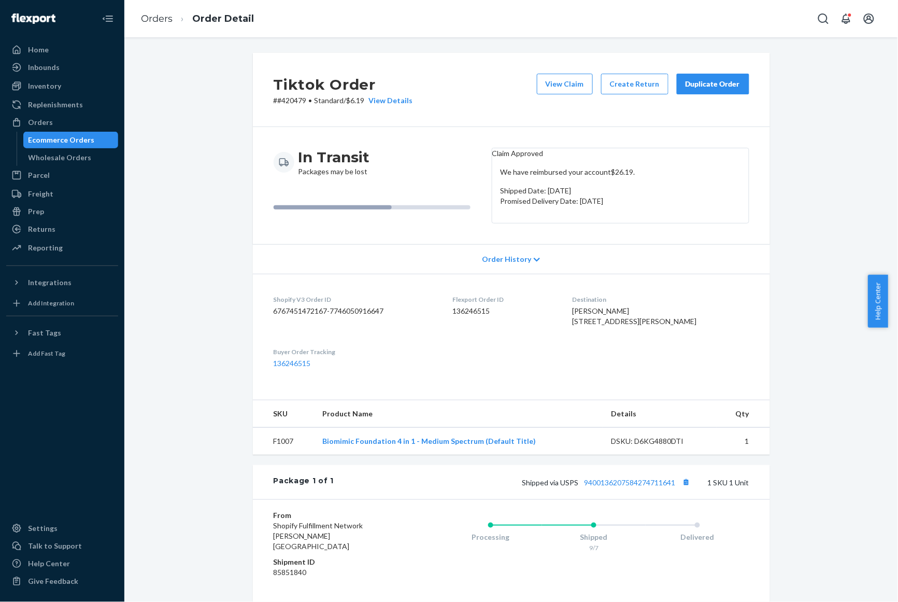
click at [290, 102] on p "# #420479 • Standard / $6.19 View Details" at bounding box center [343, 100] width 139 height 10
copy p "420479"
click at [637, 487] on link "9400136207584274711641" at bounding box center [630, 482] width 91 height 9
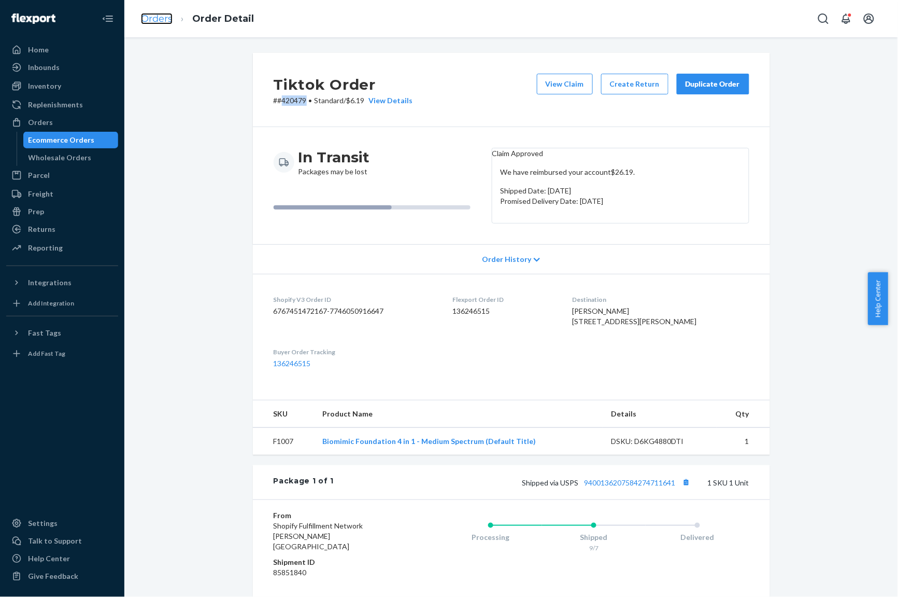
click at [158, 13] on link "Orders" at bounding box center [157, 18] width 32 height 11
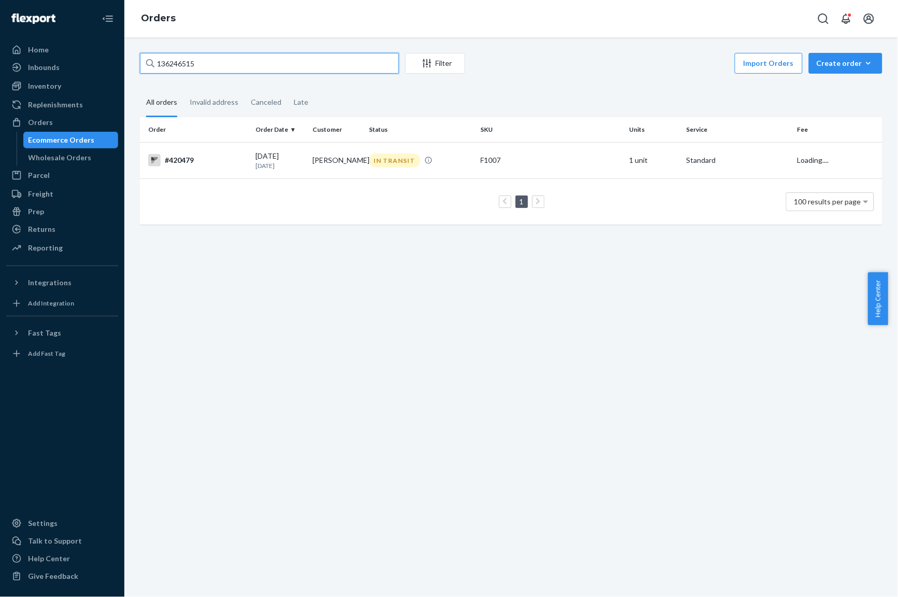
click at [228, 55] on input "136246515" at bounding box center [269, 63] width 259 height 21
paste input "300200"
type input "136300200"
click at [270, 178] on td "1 100 results per page" at bounding box center [511, 201] width 743 height 46
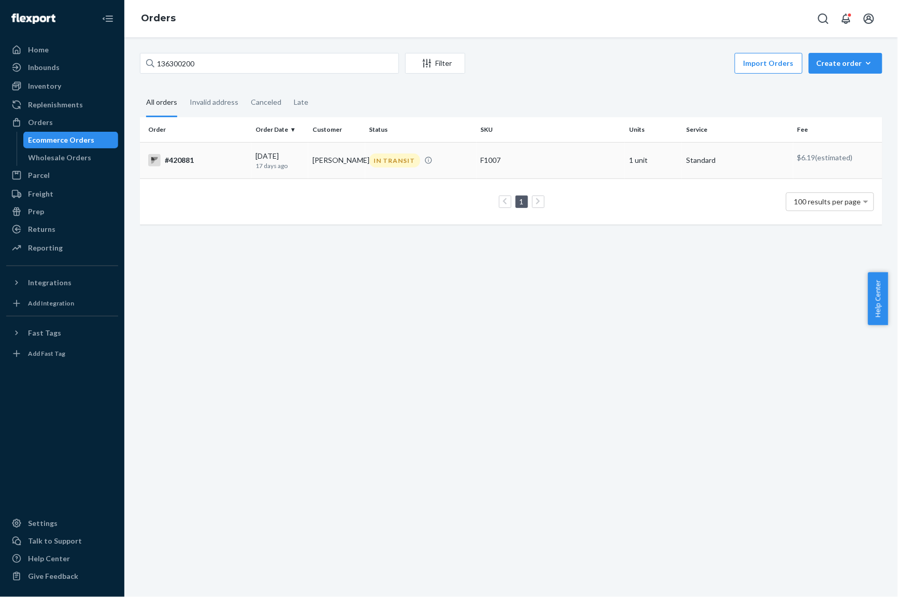
click at [265, 163] on p "17 days ago" at bounding box center [280, 165] width 49 height 9
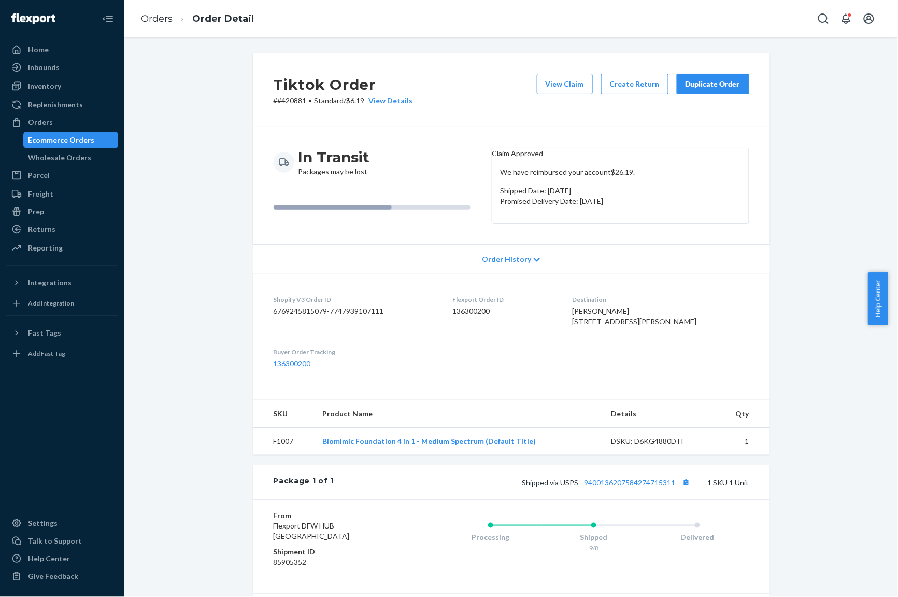
click at [284, 105] on p "# #420881 • Standard / $6.19 View Details" at bounding box center [343, 100] width 139 height 10
copy p "420881"
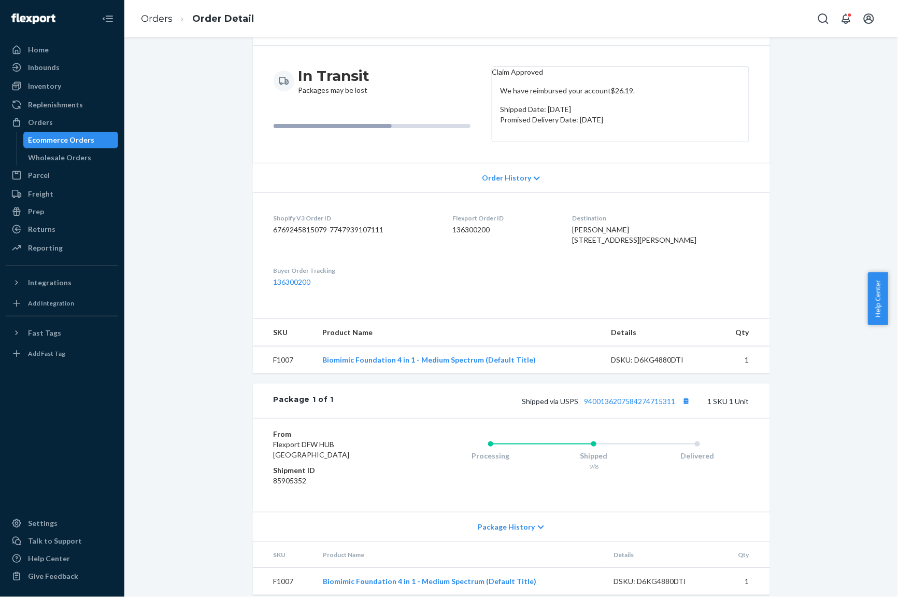
scroll to position [130, 0]
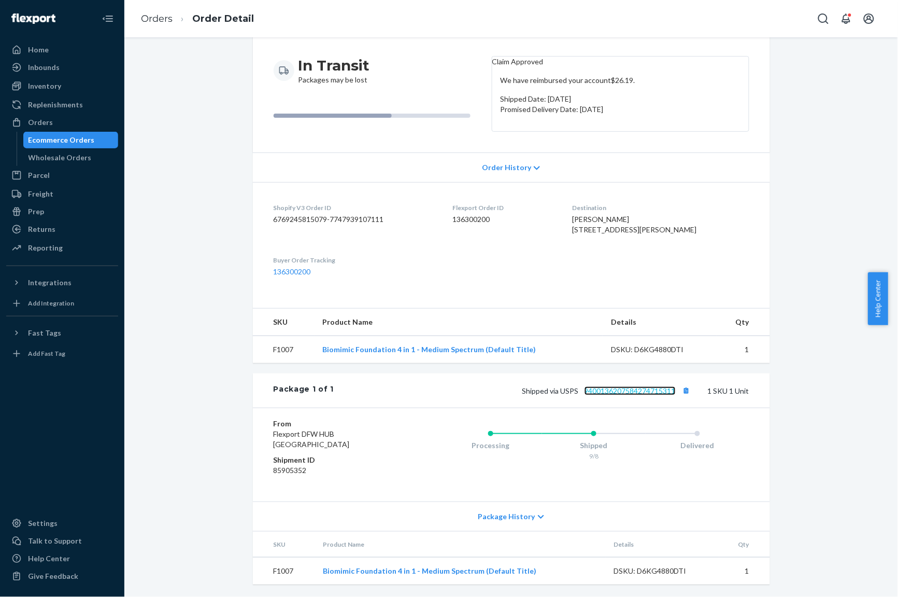
click at [646, 392] on link "9400136207584274715311" at bounding box center [630, 390] width 91 height 9
click at [526, 530] on div "Package History" at bounding box center [511, 516] width 517 height 30
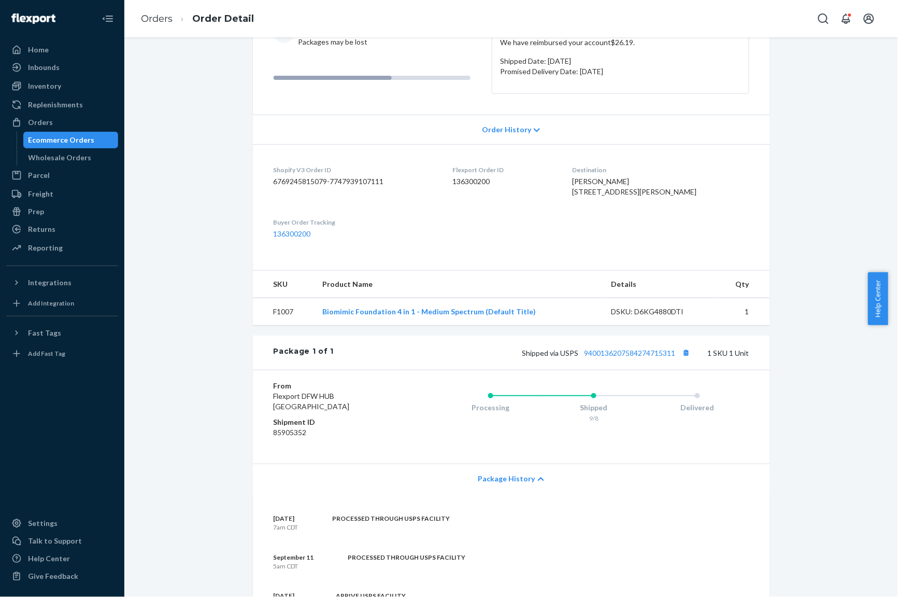
scroll to position [324, 0]
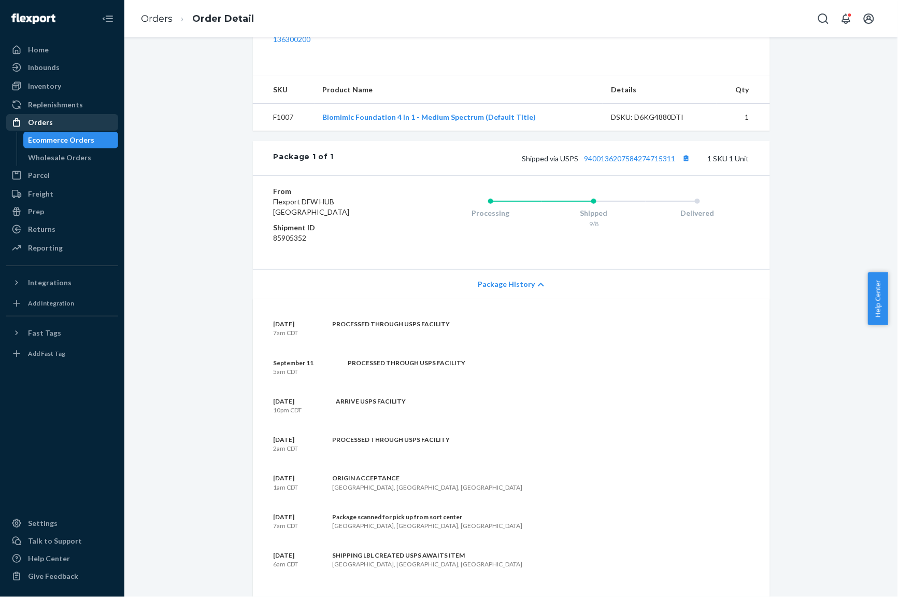
click at [44, 127] on div "Orders" at bounding box center [40, 122] width 25 height 10
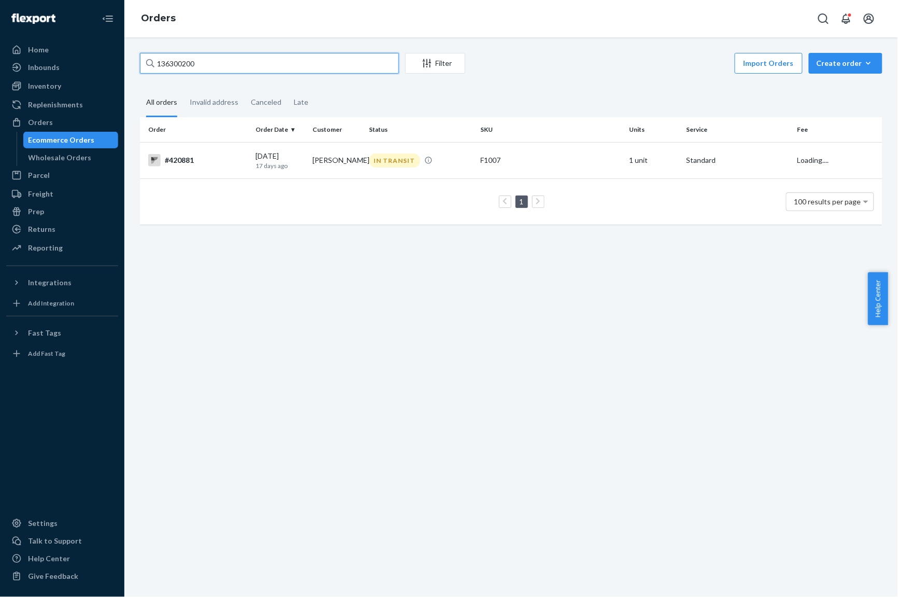
click at [203, 62] on input "136300200" at bounding box center [269, 63] width 259 height 21
click at [214, 74] on div "136300200 Filter Import Orders Create order Ecommerce order Removal order" at bounding box center [511, 64] width 743 height 23
click at [214, 62] on input "136300200" at bounding box center [269, 63] width 259 height 21
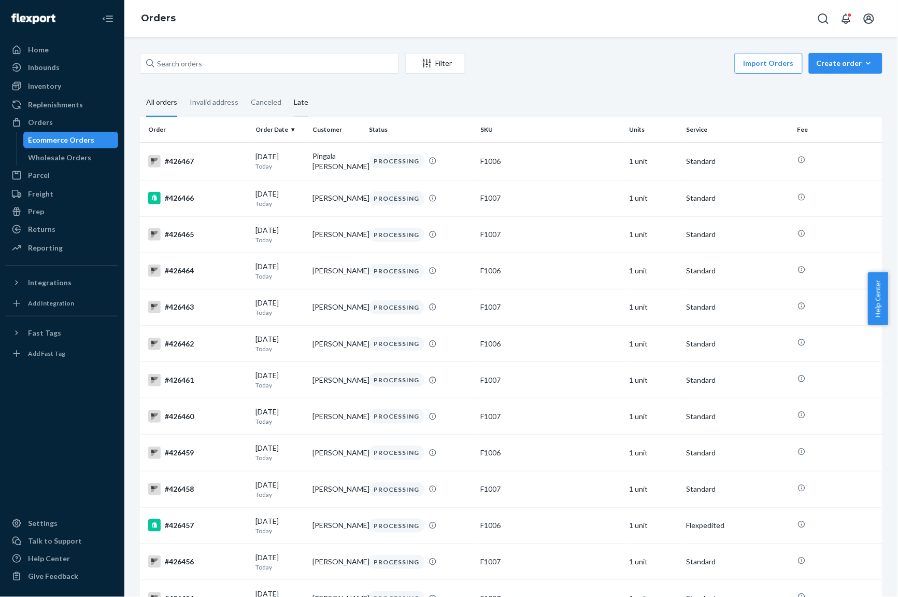
click at [288, 107] on div "Late" at bounding box center [301, 103] width 27 height 29
click at [288, 89] on input "Late" at bounding box center [288, 89] width 0 height 0
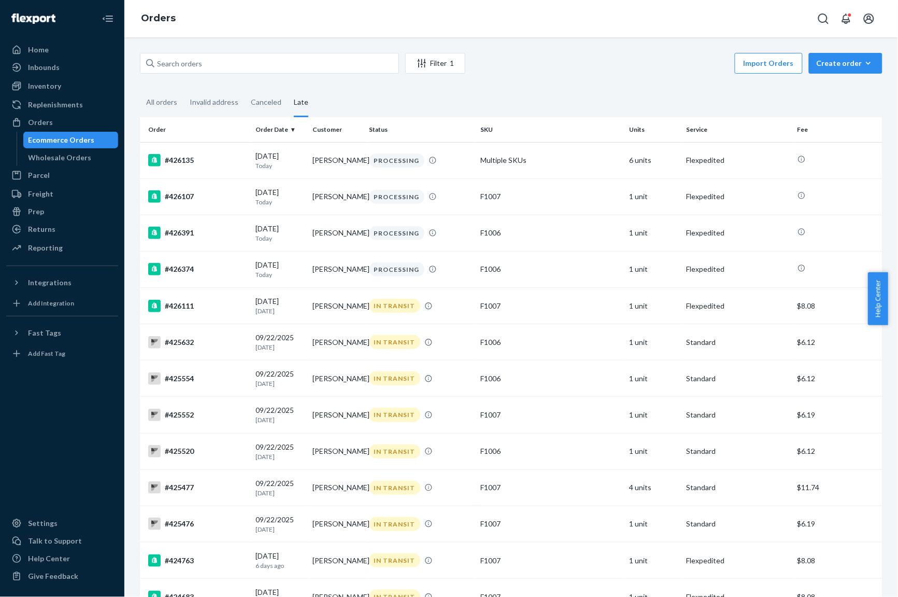
click at [563, 74] on div "Import Orders Create order Ecommerce order Removal order" at bounding box center [677, 64] width 411 height 23
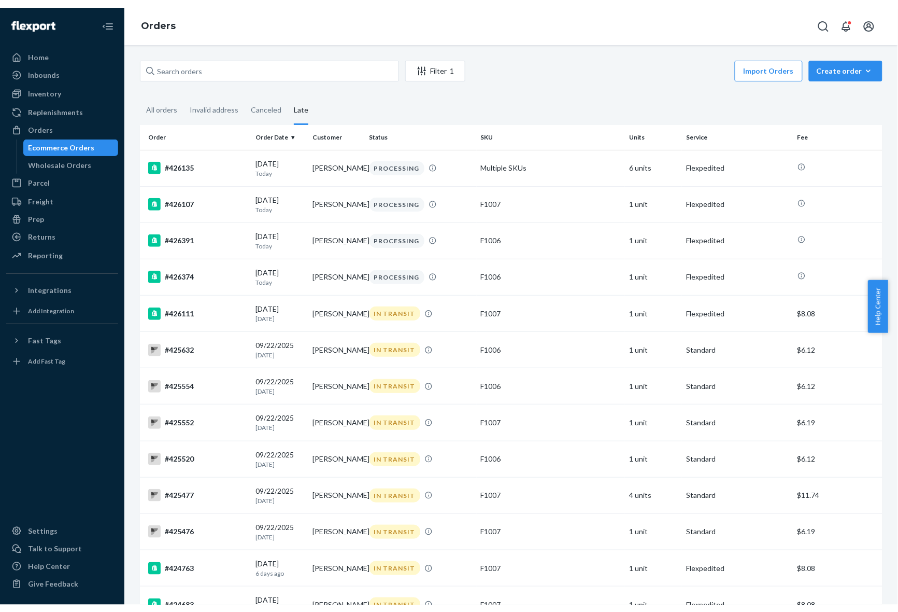
scroll to position [559, 0]
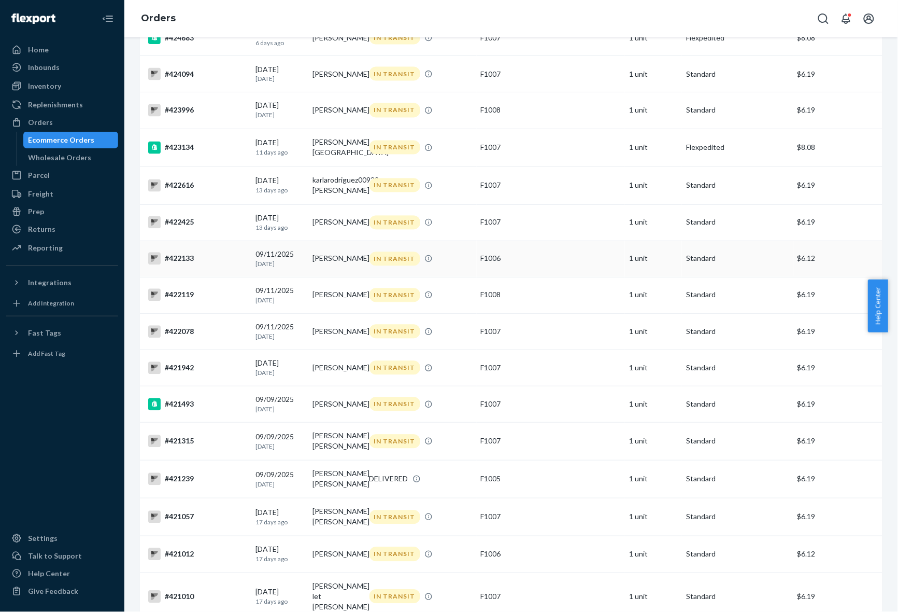
click at [333, 273] on td "[PERSON_NAME]" at bounding box center [336, 259] width 57 height 36
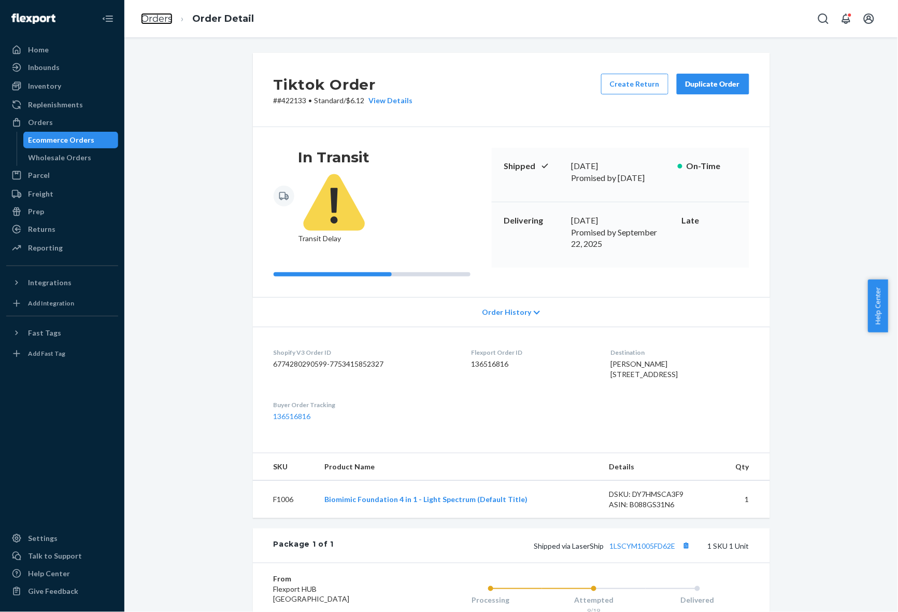
drag, startPoint x: 156, startPoint y: 20, endPoint x: 203, endPoint y: 39, distance: 51.6
click at [156, 20] on link "Orders" at bounding box center [157, 18] width 32 height 11
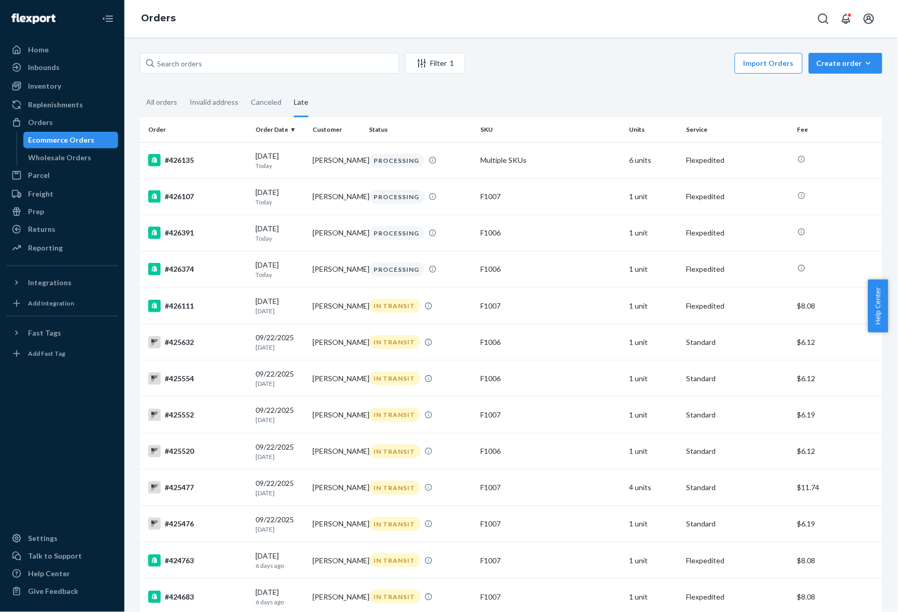
scroll to position [551, 0]
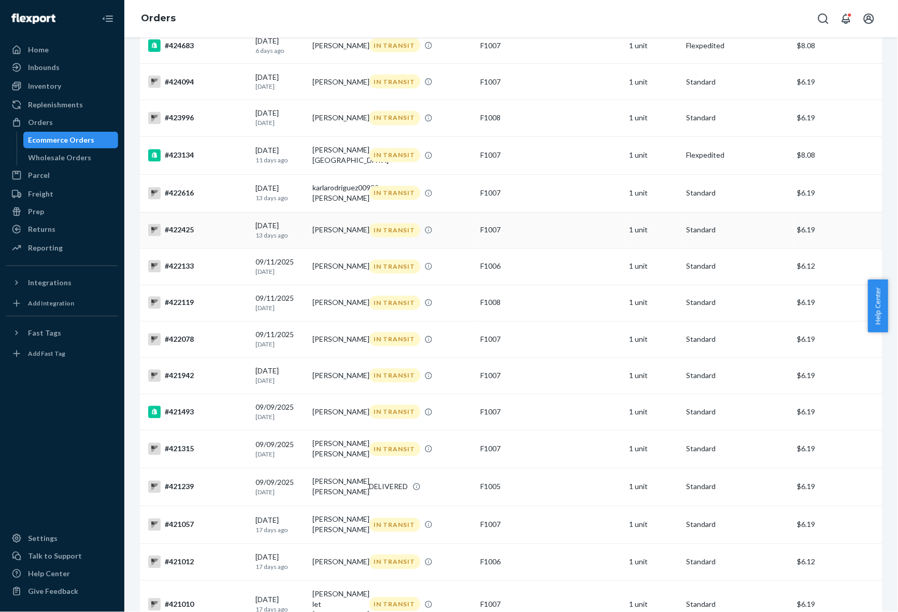
click at [314, 247] on td "[PERSON_NAME]" at bounding box center [336, 230] width 57 height 36
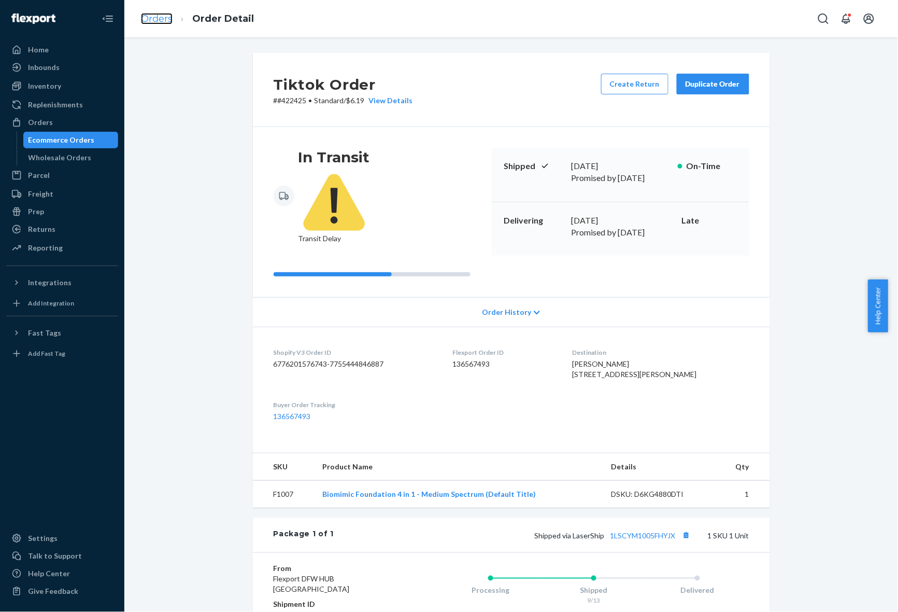
click at [153, 19] on link "Orders" at bounding box center [157, 18] width 32 height 11
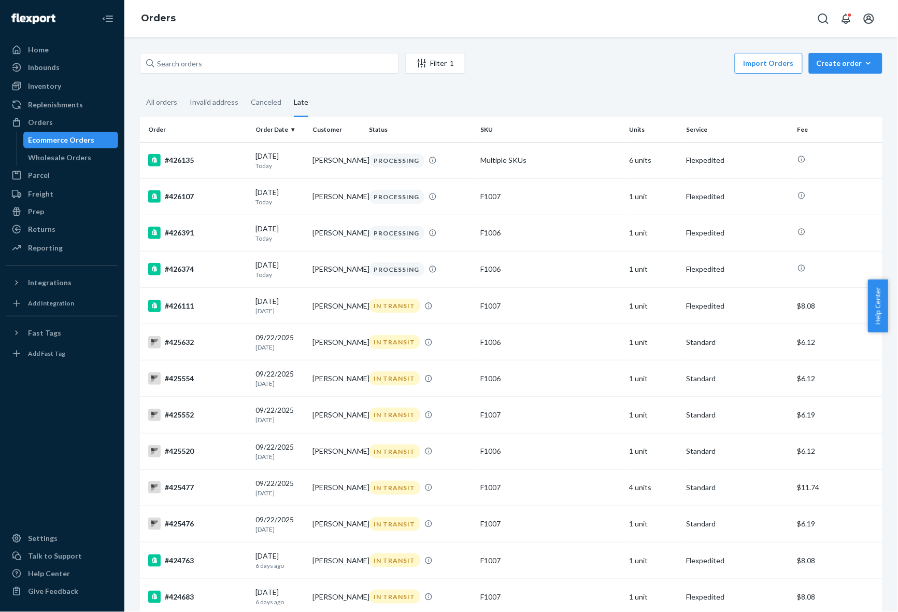
scroll to position [551, 0]
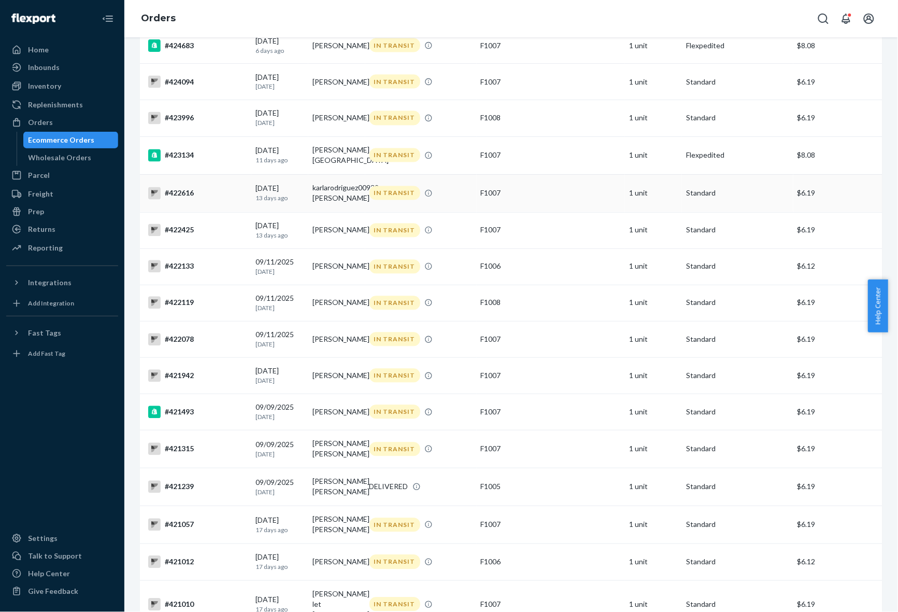
click at [325, 198] on td "karlarodriguez00932 [PERSON_NAME]" at bounding box center [336, 193] width 57 height 38
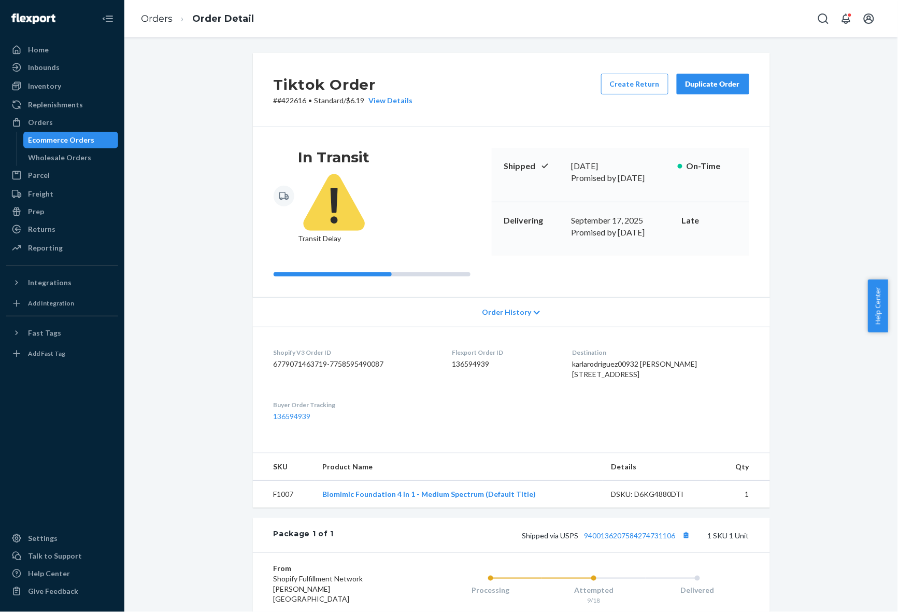
click at [297, 104] on p "# #422616 • Standard / $6.19 View Details" at bounding box center [343, 100] width 139 height 10
click at [445, 106] on div "Tiktok Order # #422616 • Standard / $6.19 View Details Create Return Duplicate …" at bounding box center [511, 90] width 517 height 74
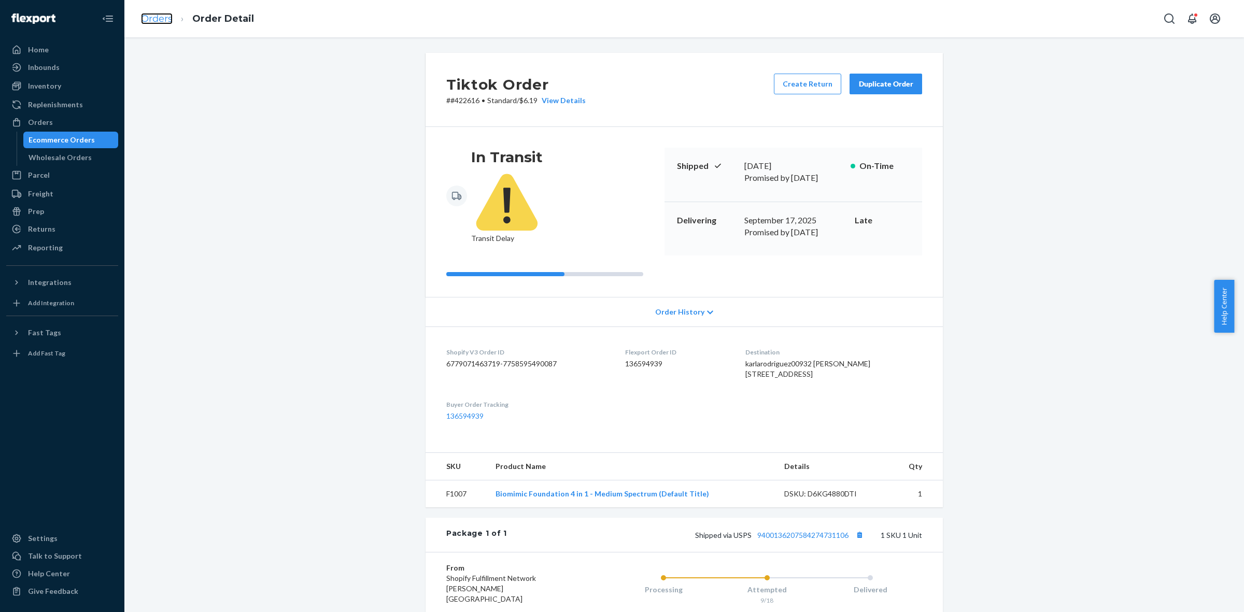
click at [172, 15] on link "Orders" at bounding box center [157, 18] width 32 height 11
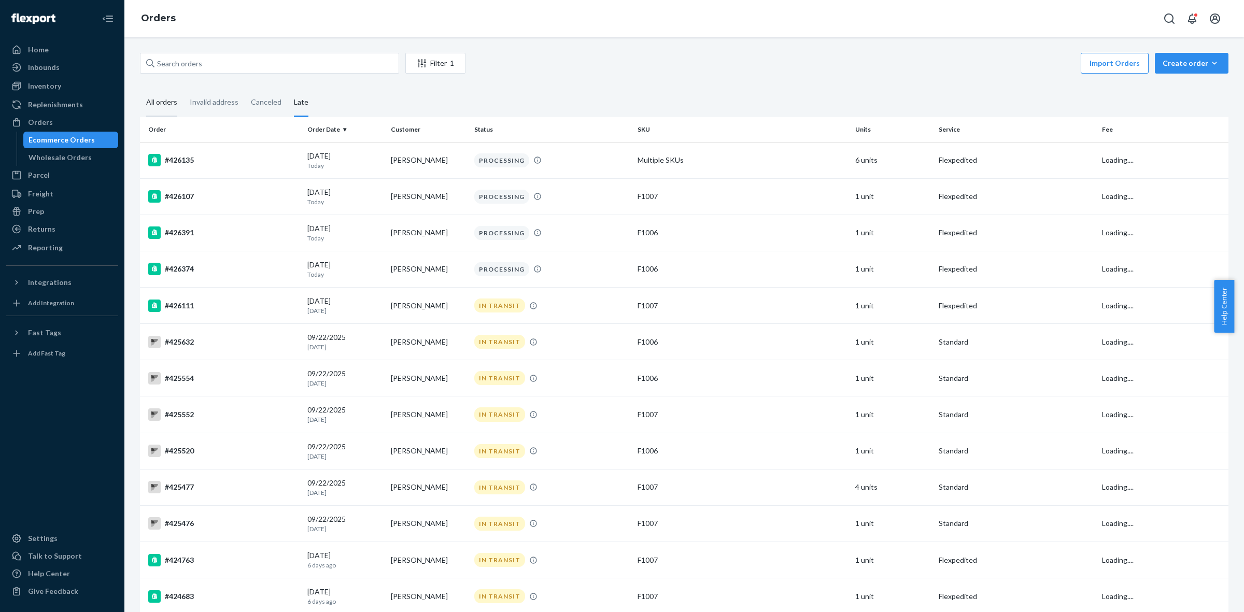
click at [166, 98] on div "All orders" at bounding box center [161, 103] width 31 height 29
click at [140, 89] on input "All orders" at bounding box center [140, 89] width 0 height 0
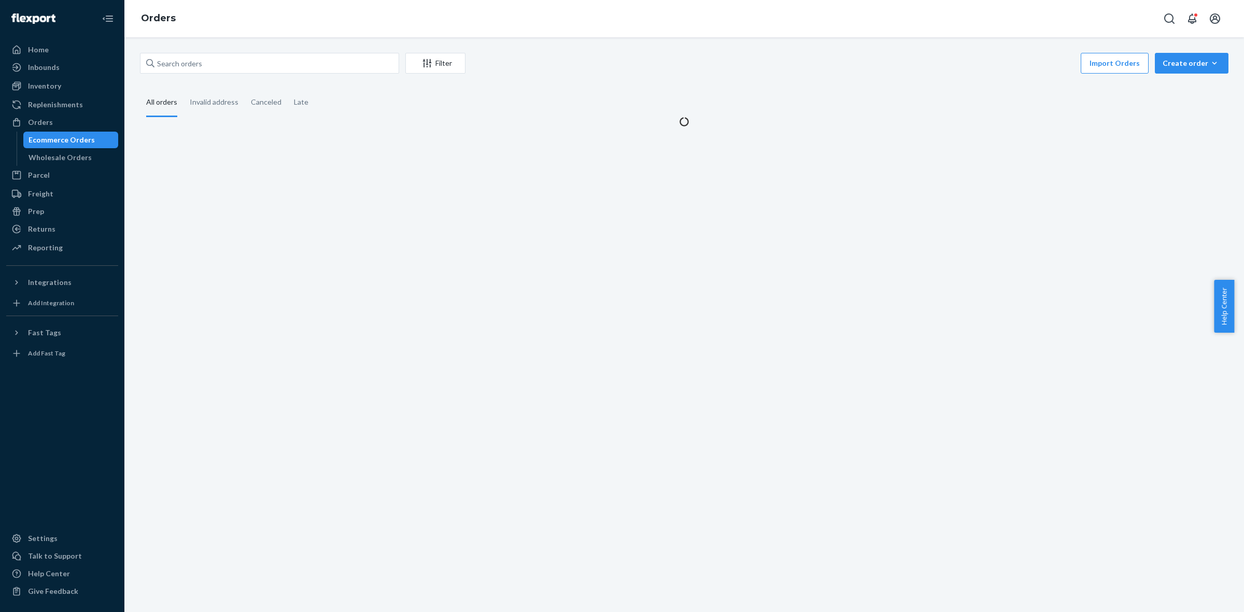
click at [202, 74] on div "Filter Import Orders Create order Ecommerce order Removal order" at bounding box center [684, 64] width 1089 height 23
click at [211, 66] on input "text" at bounding box center [269, 63] width 259 height 21
paste input "426467"
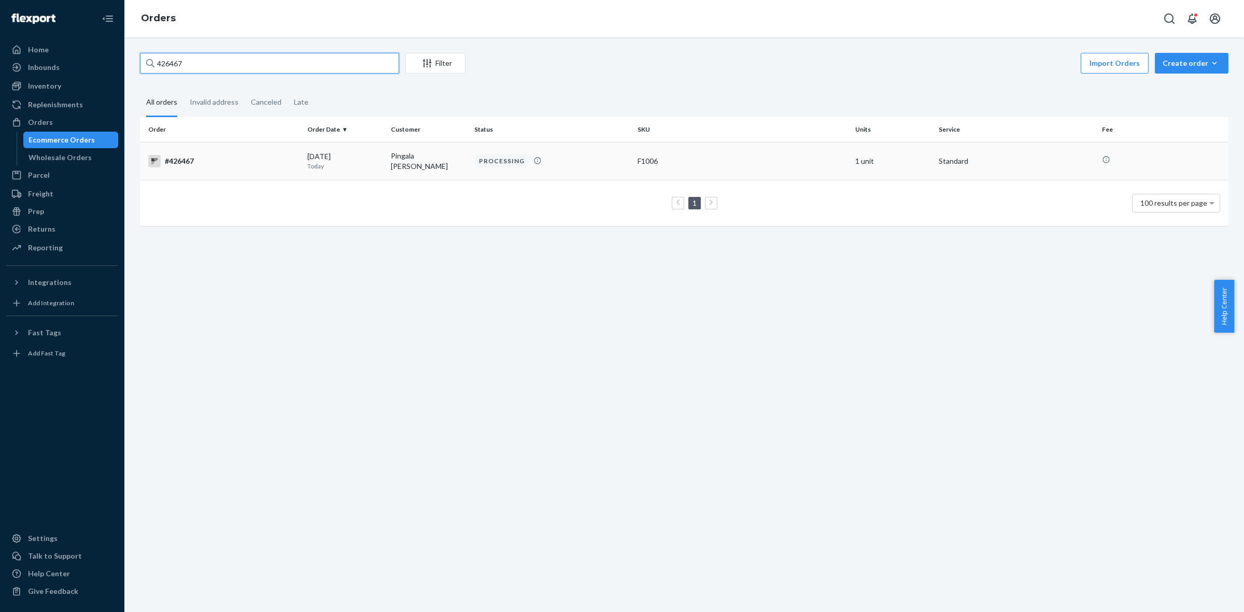
type input "426467"
click at [351, 157] on div "[DATE] [DATE]" at bounding box center [344, 160] width 75 height 19
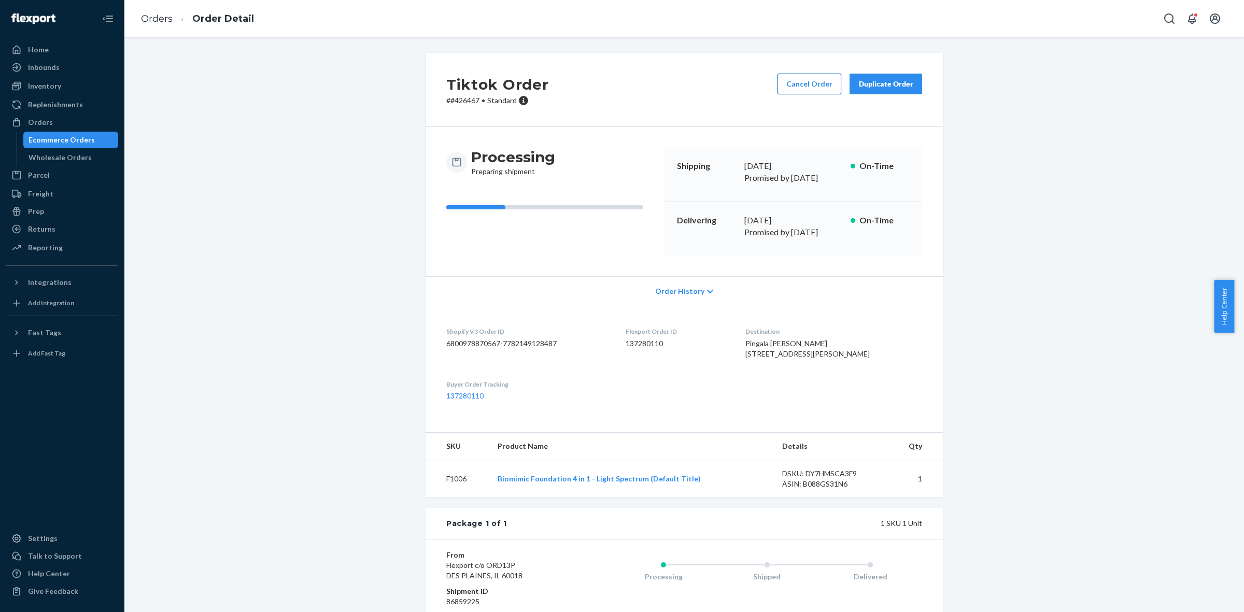
click at [809, 86] on button "Cancel Order" at bounding box center [810, 84] width 64 height 21
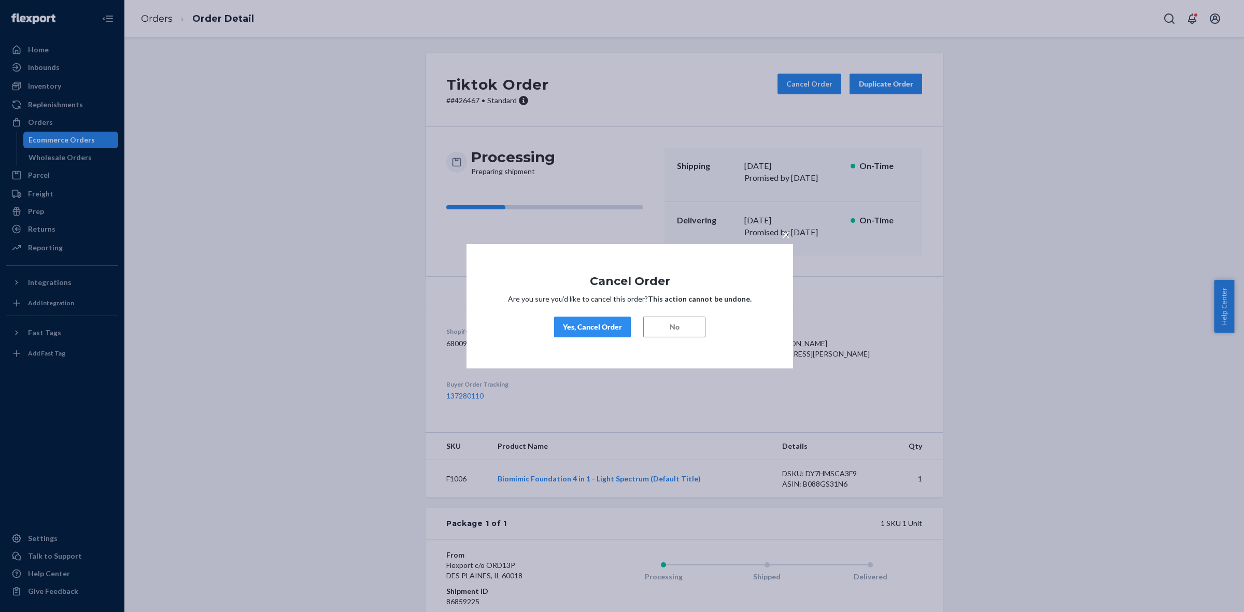
click at [583, 343] on div "× Cancel Order Are you sure you’d like to cancel this order? This action cannot…" at bounding box center [630, 306] width 327 height 124
click at [587, 333] on button "Yes, Cancel Order" at bounding box center [592, 327] width 77 height 21
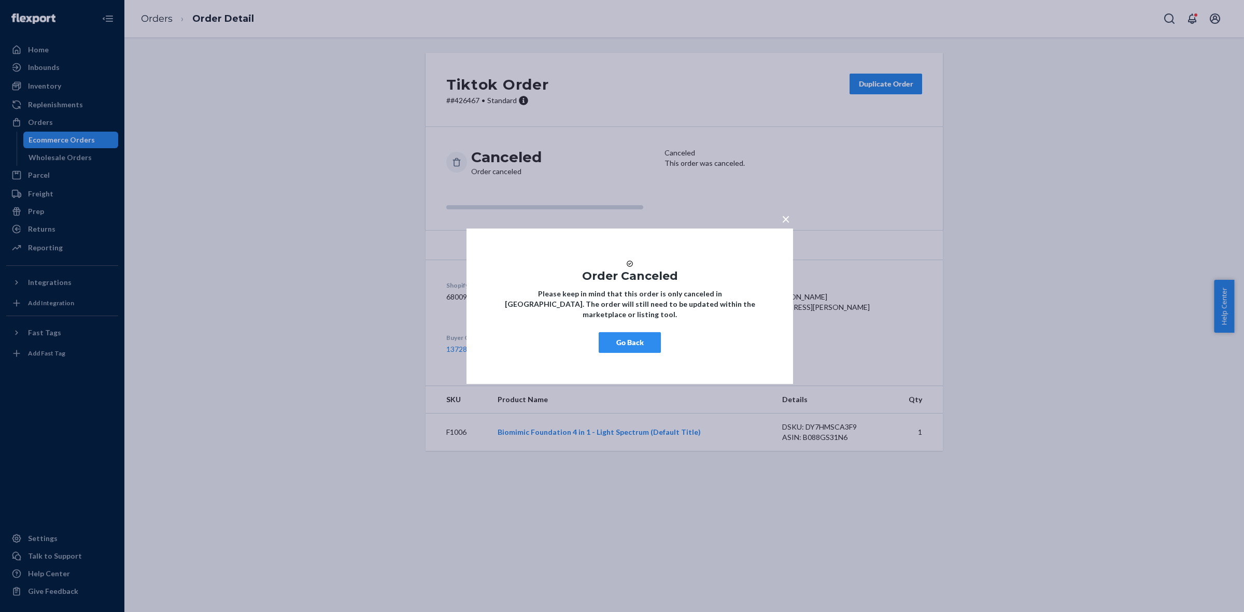
drag, startPoint x: 563, startPoint y: 322, endPoint x: 571, endPoint y: 325, distance: 8.9
click at [563, 319] on strong "Please keep in mind that this order is only canceled in [GEOGRAPHIC_DATA]. The …" at bounding box center [630, 304] width 250 height 30
click at [621, 343] on button "Go Back" at bounding box center [630, 342] width 62 height 21
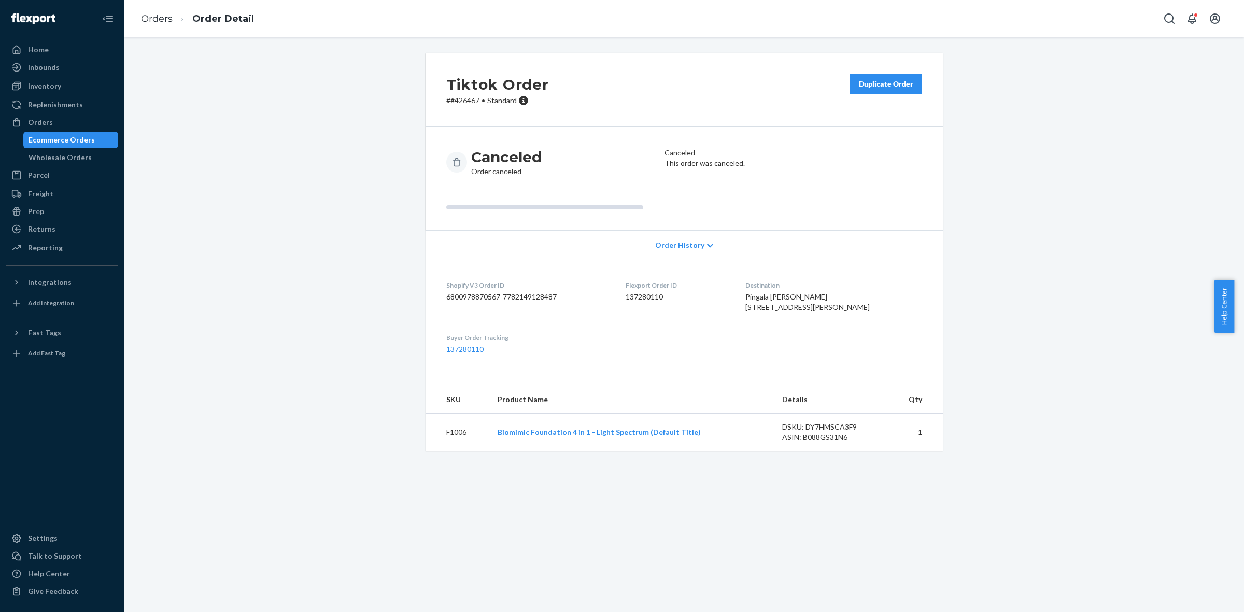
drag, startPoint x: 307, startPoint y: 105, endPoint x: 376, endPoint y: 167, distance: 93.6
click at [307, 105] on div "Tiktok Order # #426467 • Standard Duplicate Order Canceled Order canceled Cance…" at bounding box center [684, 258] width 1104 height 411
